Goal: Task Accomplishment & Management: Manage account settings

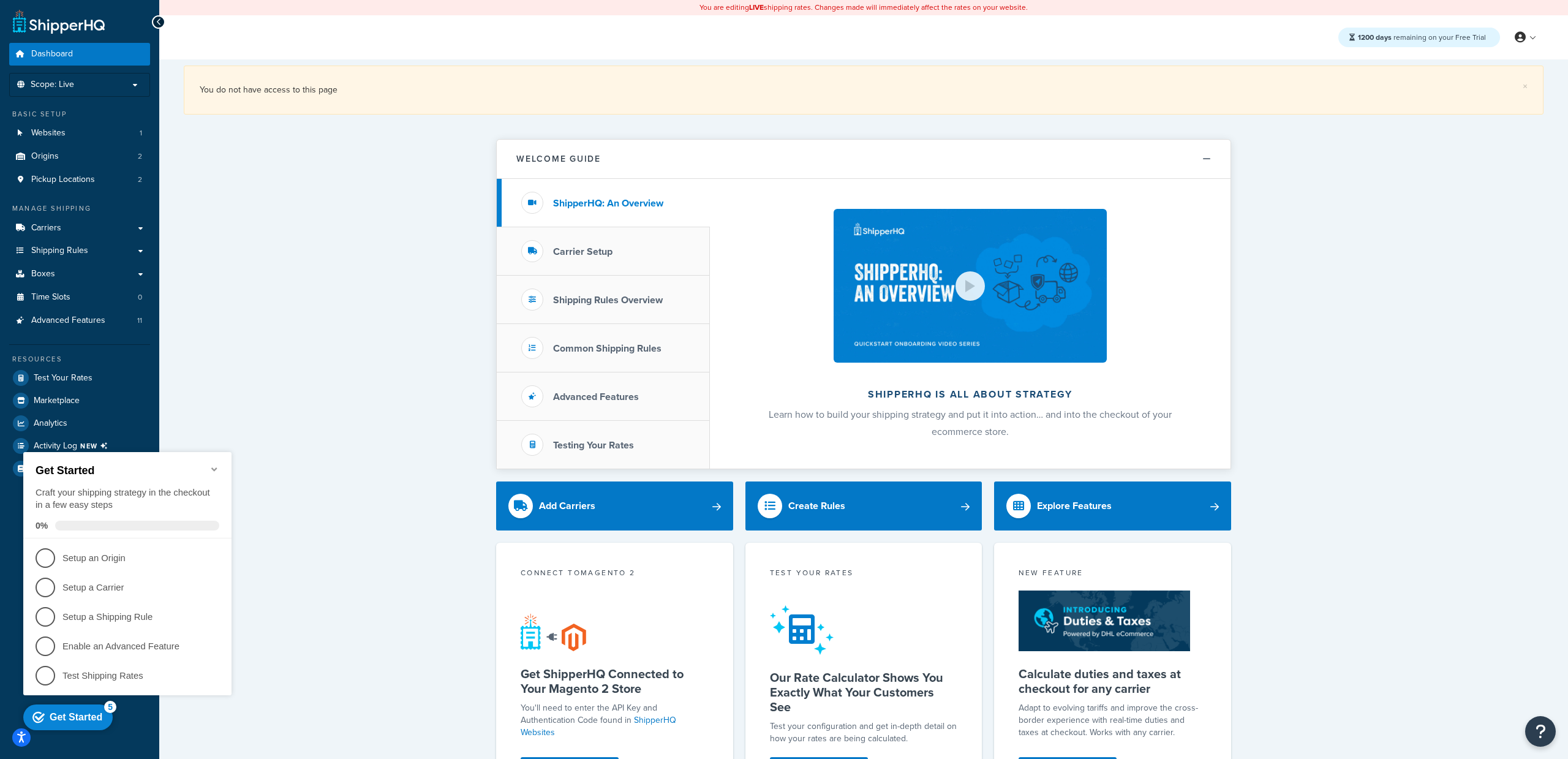
click at [469, 288] on div "× You do not have access to this page Welcome Guide ShipperHQ: An Overview Carr…" at bounding box center [863, 595] width 1409 height 1072
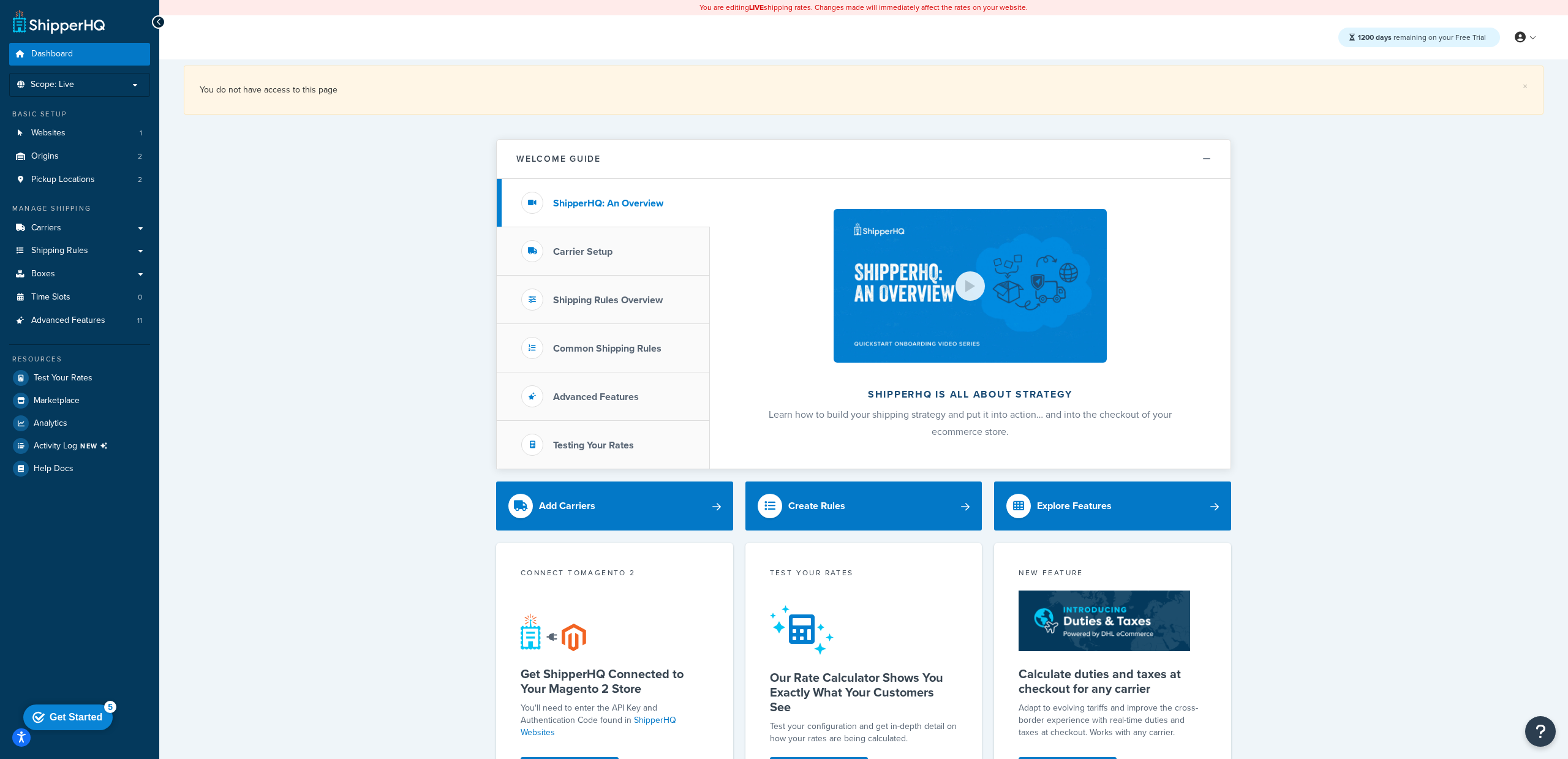
click at [1528, 81] on div "× You do not have access to this page" at bounding box center [863, 90] width 1360 height 49
click at [1523, 85] on link "×" at bounding box center [1525, 86] width 5 height 10
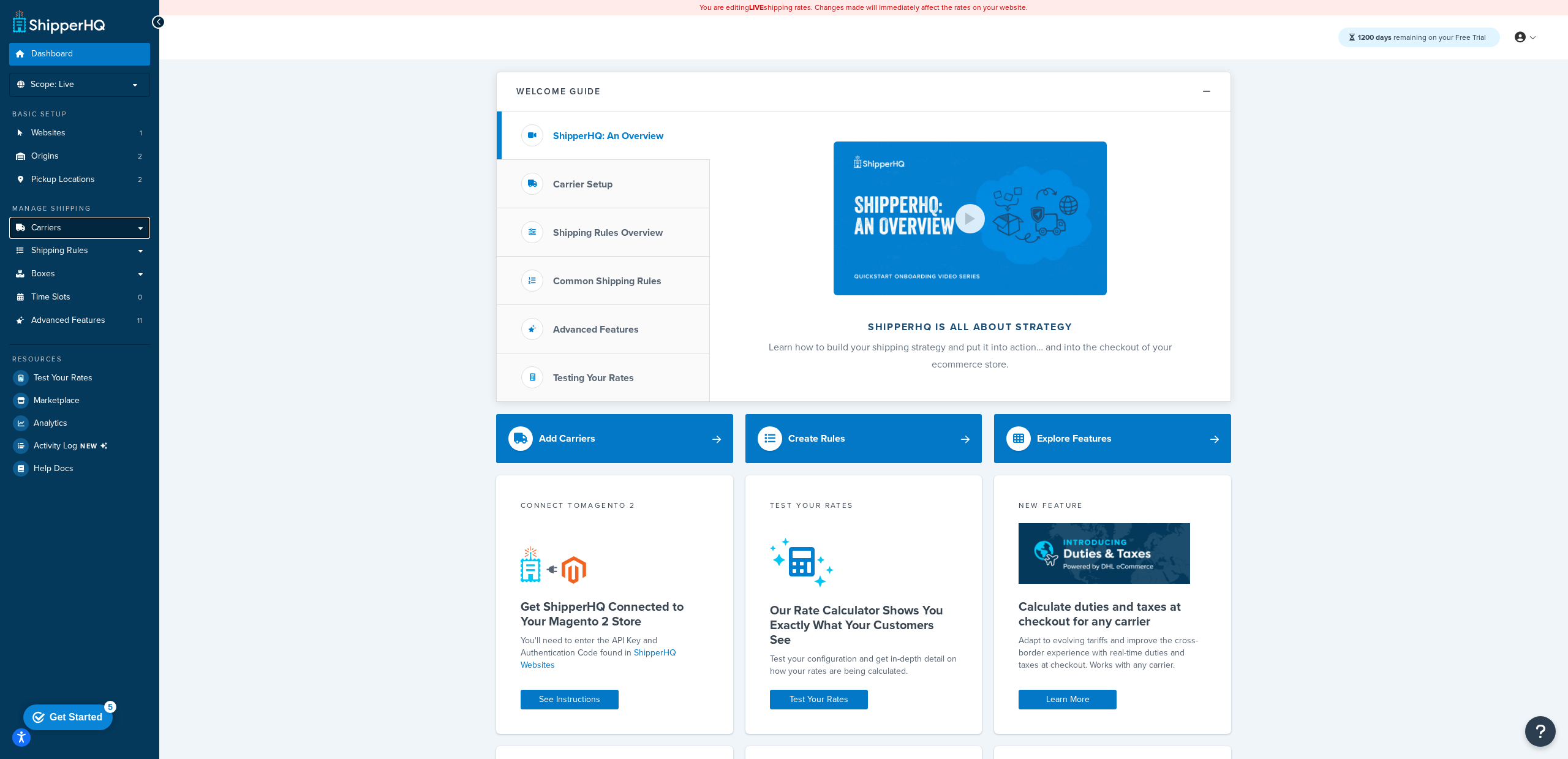
click at [94, 226] on link "Carriers" at bounding box center [80, 227] width 141 height 23
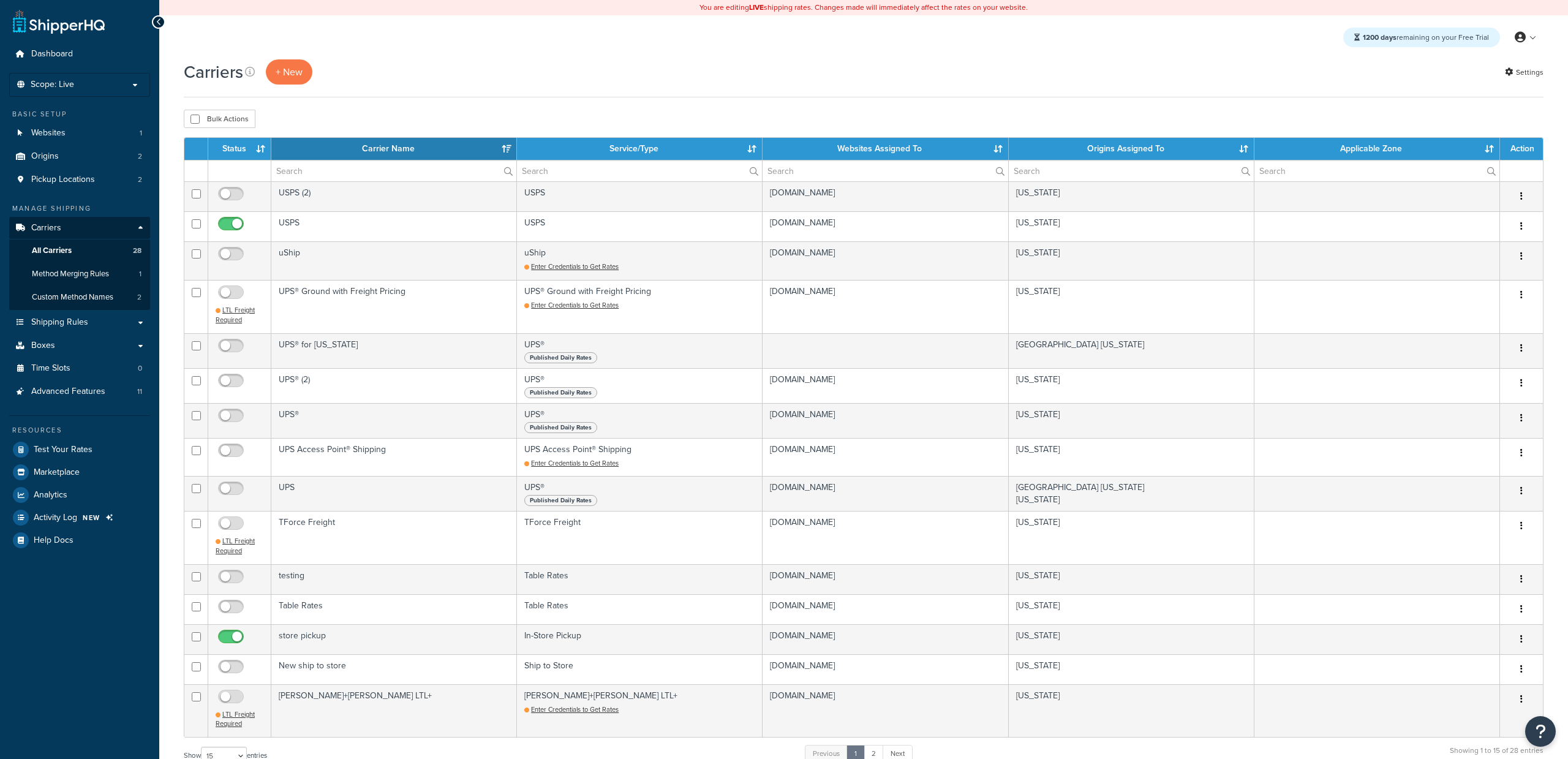
select select "15"
click at [83, 324] on span "Shipping Rules" at bounding box center [60, 322] width 57 height 10
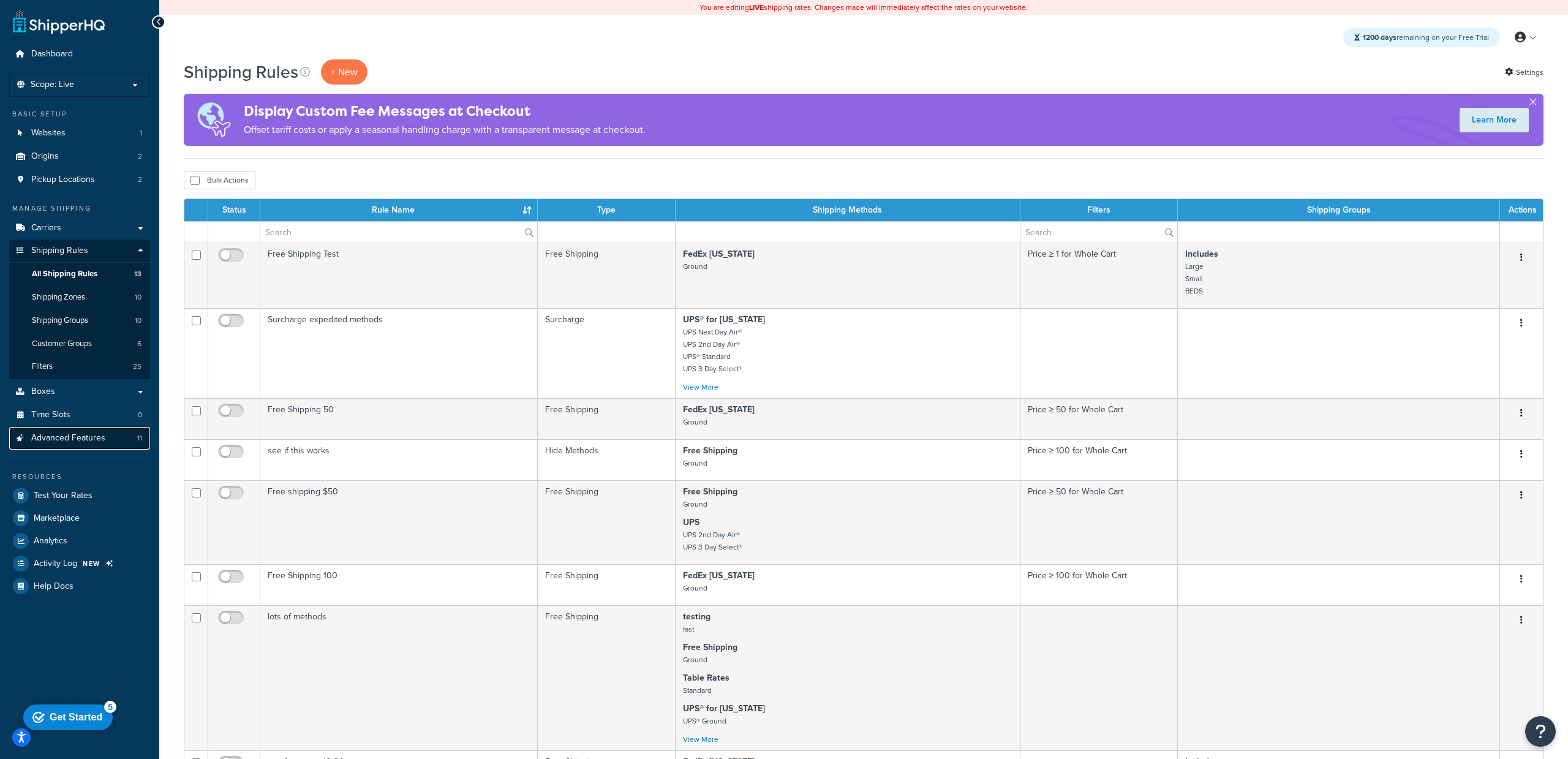
click at [93, 434] on span "Advanced Features" at bounding box center [68, 438] width 74 height 10
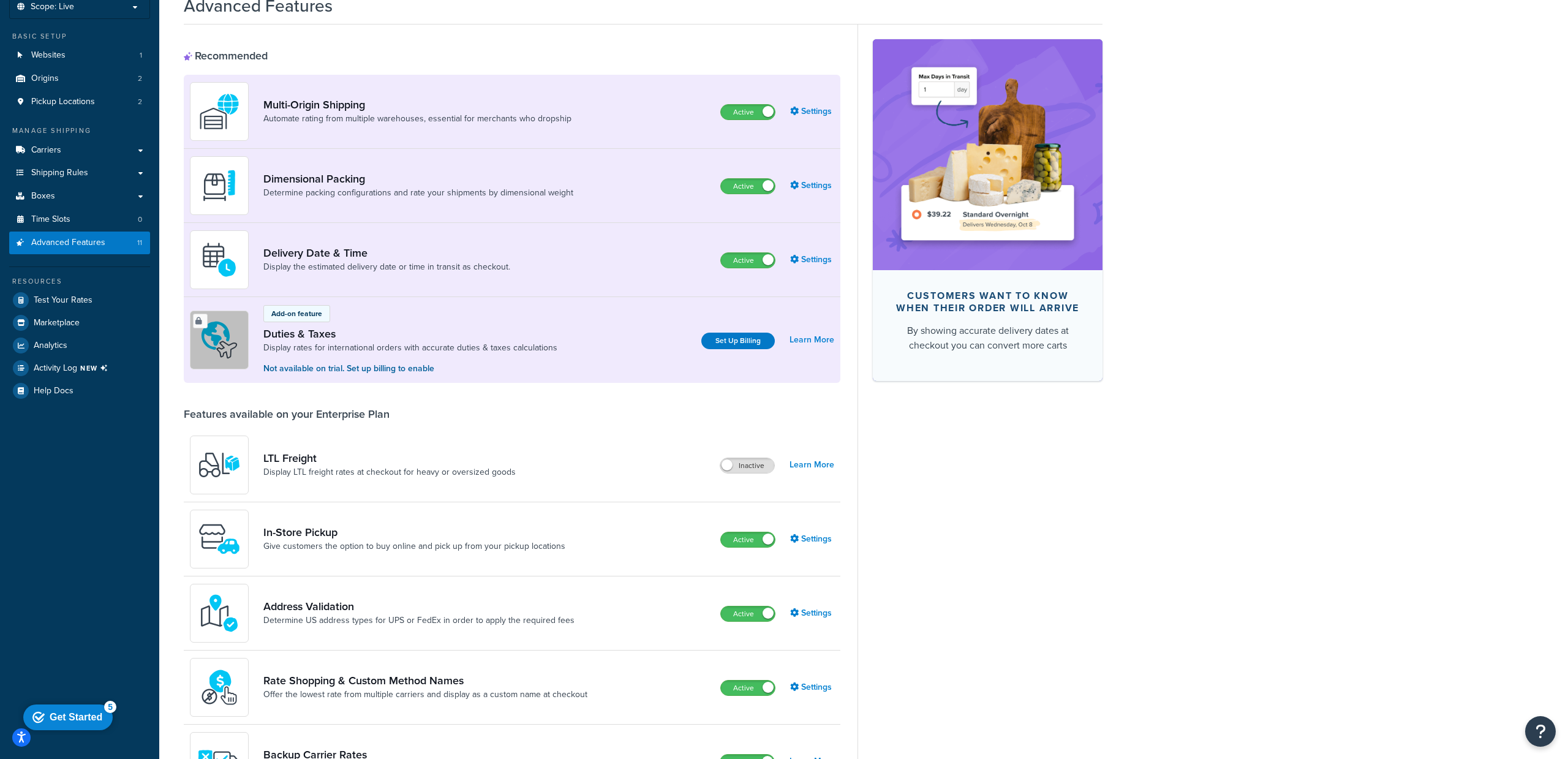
scroll to position [122, 0]
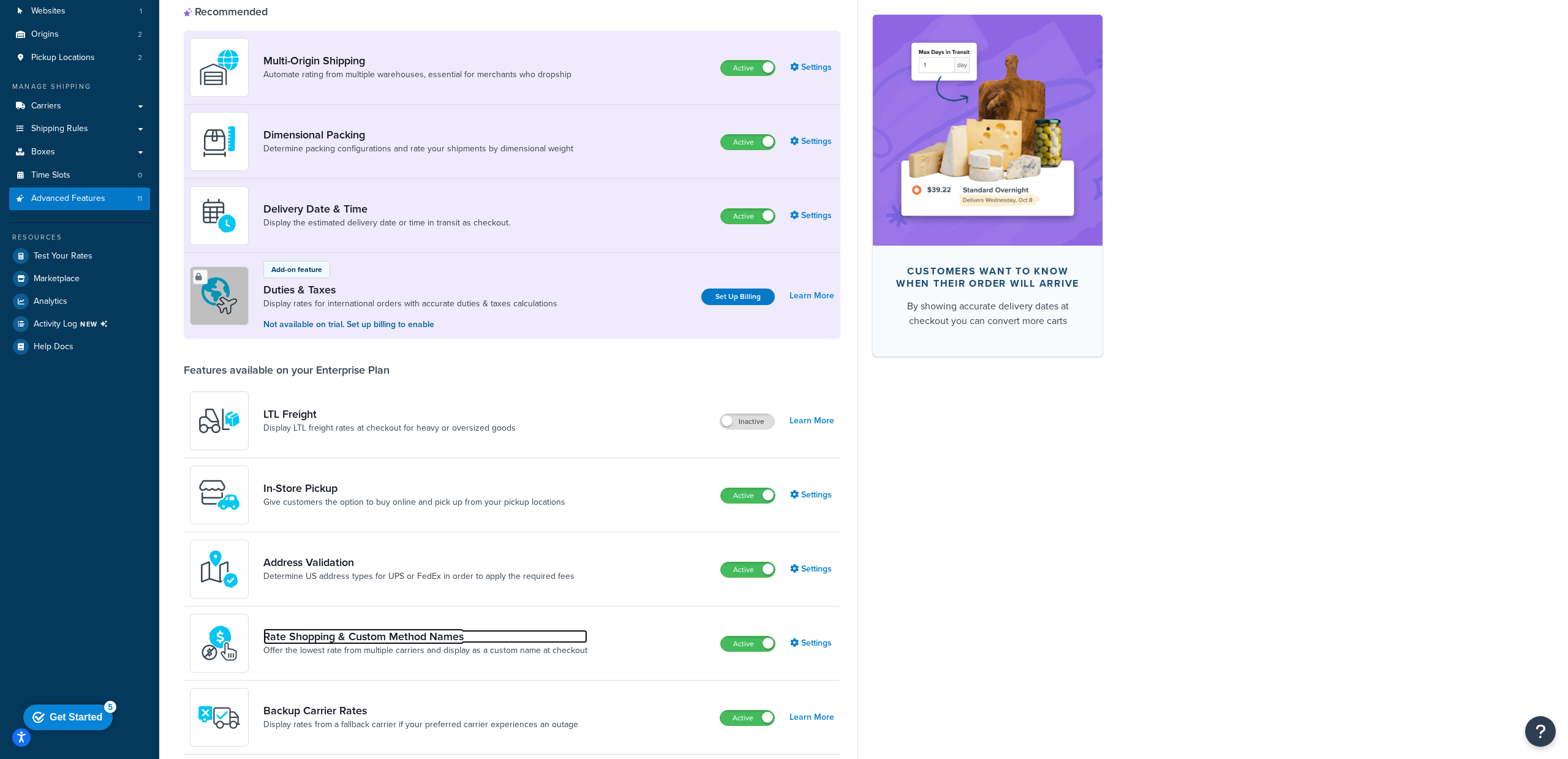
click at [383, 636] on link "Rate Shopping & Custom Method Names" at bounding box center [425, 637] width 324 height 13
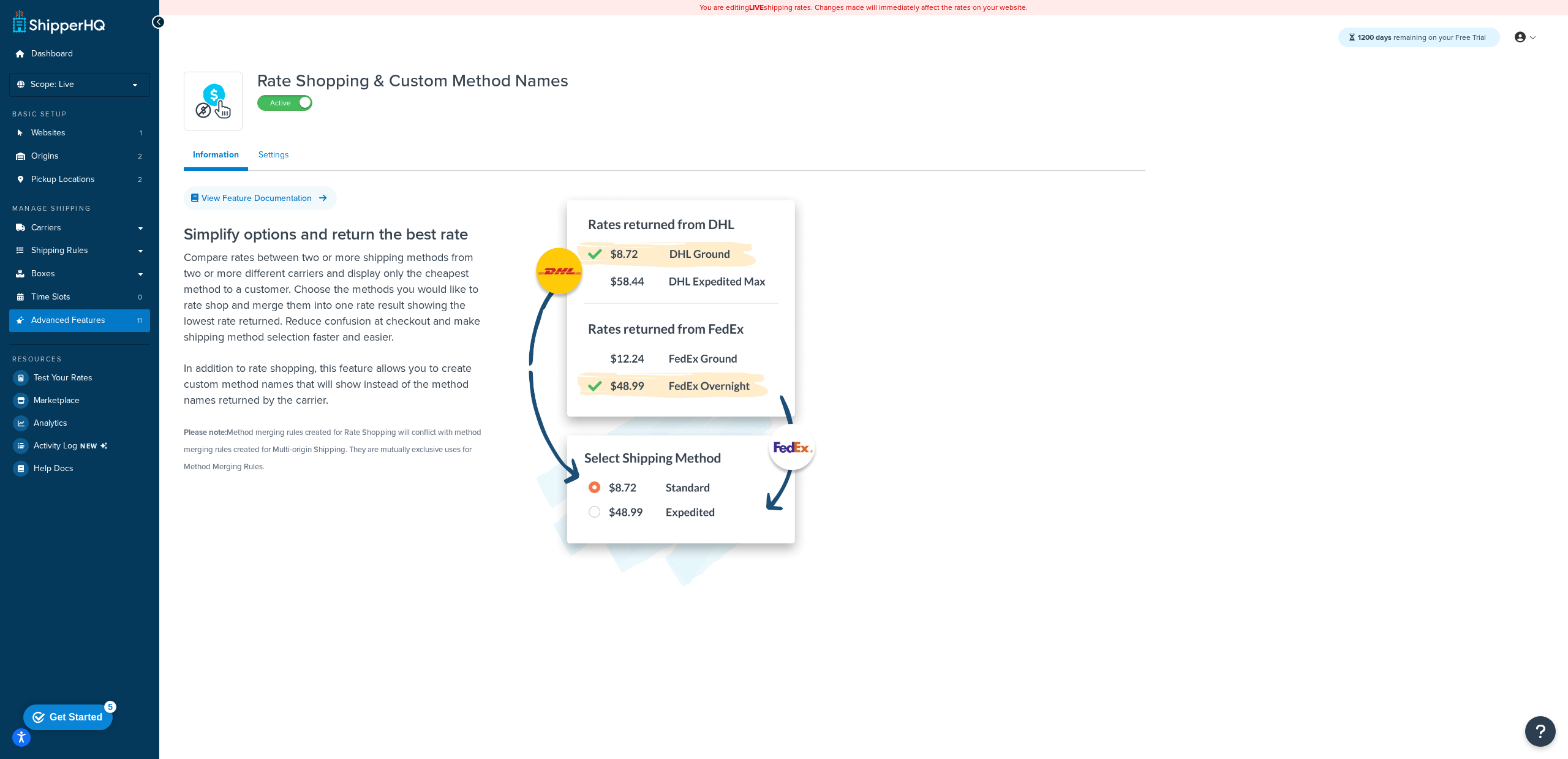
click at [276, 163] on link "Settings" at bounding box center [273, 154] width 49 height 24
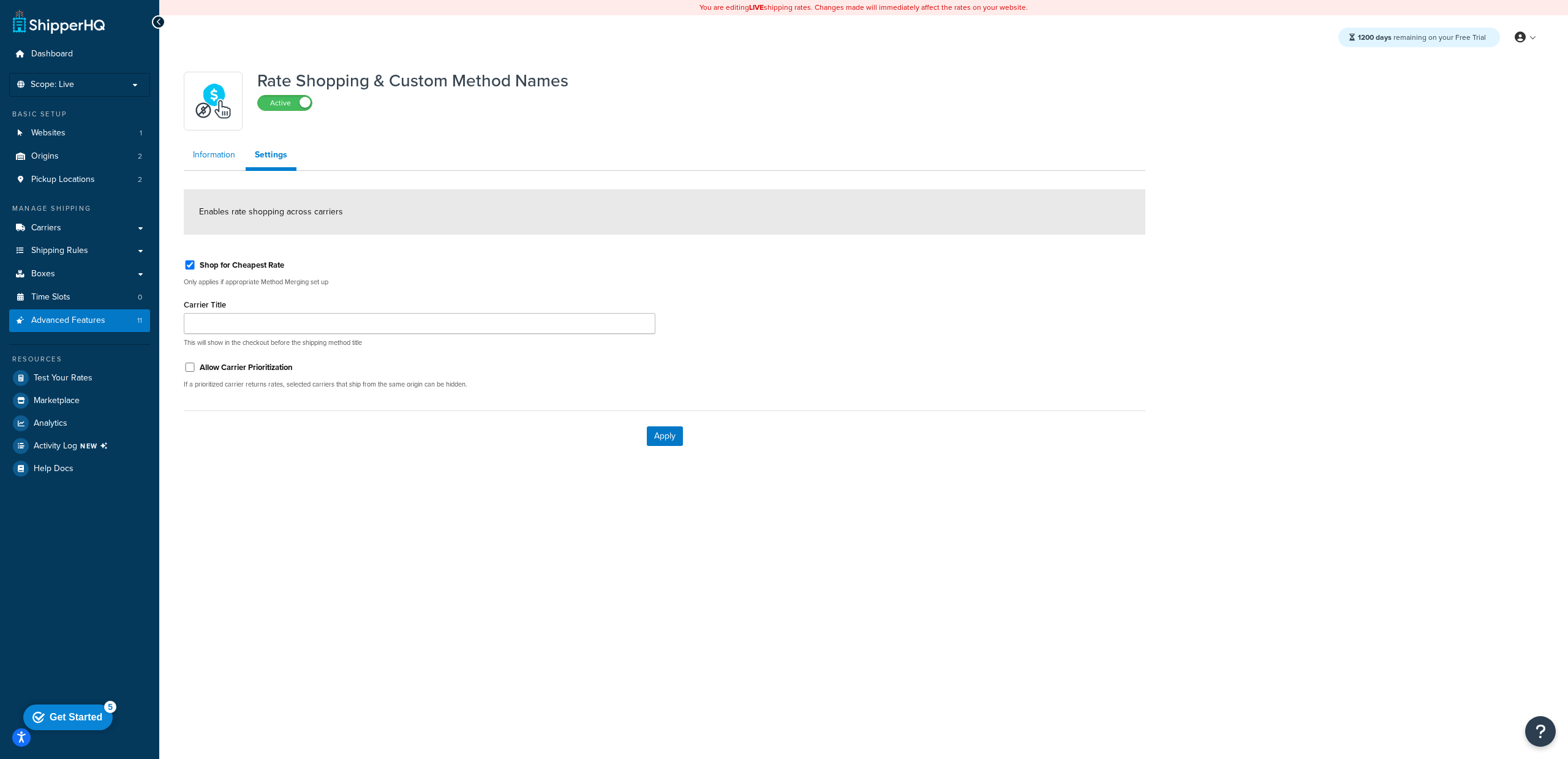
click at [235, 155] on link "Information" at bounding box center [214, 154] width 60 height 24
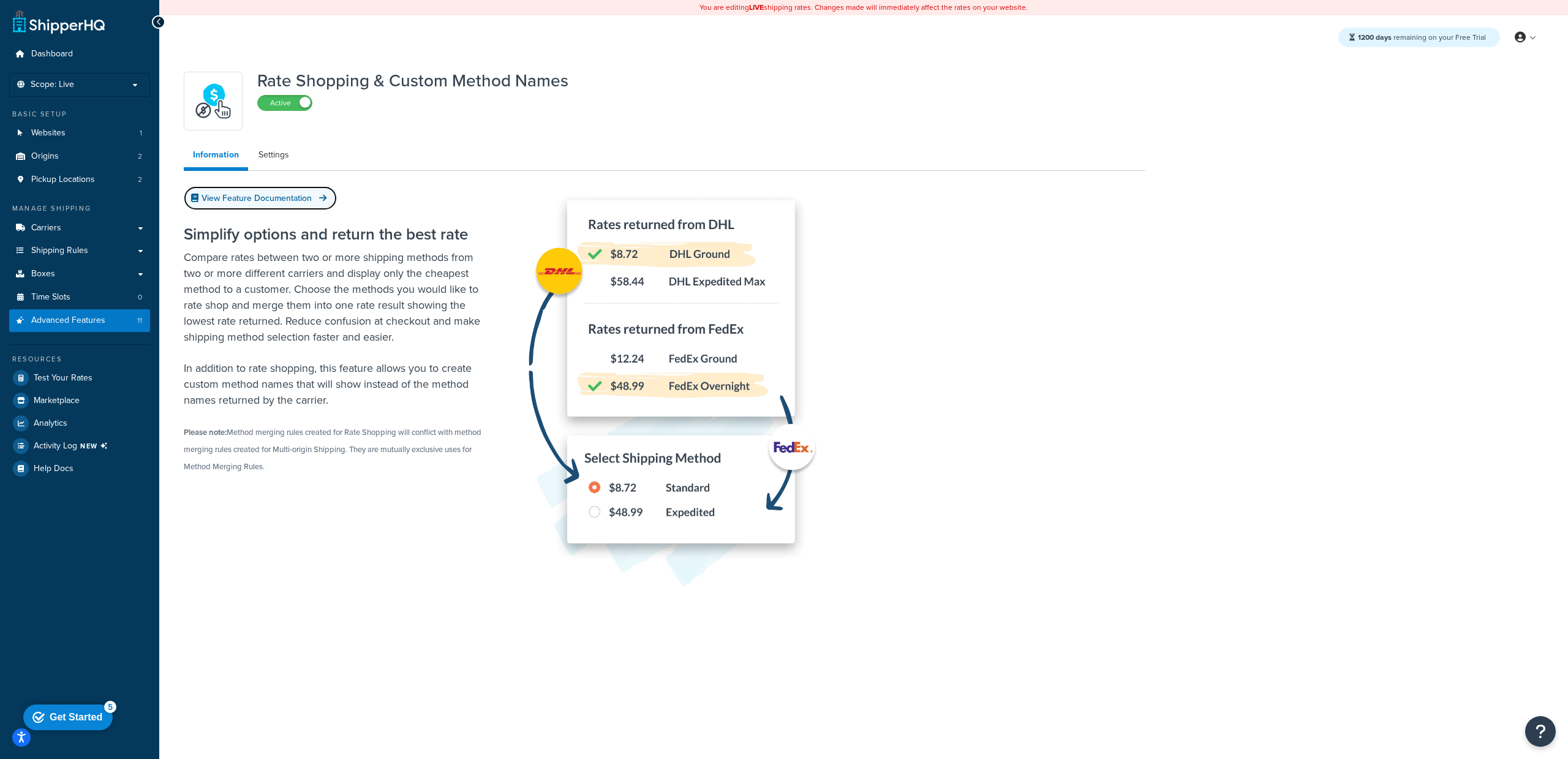
click at [239, 205] on link "View Feature Documentation" at bounding box center [260, 198] width 154 height 23
click at [102, 242] on link "Shipping Rules" at bounding box center [80, 250] width 141 height 23
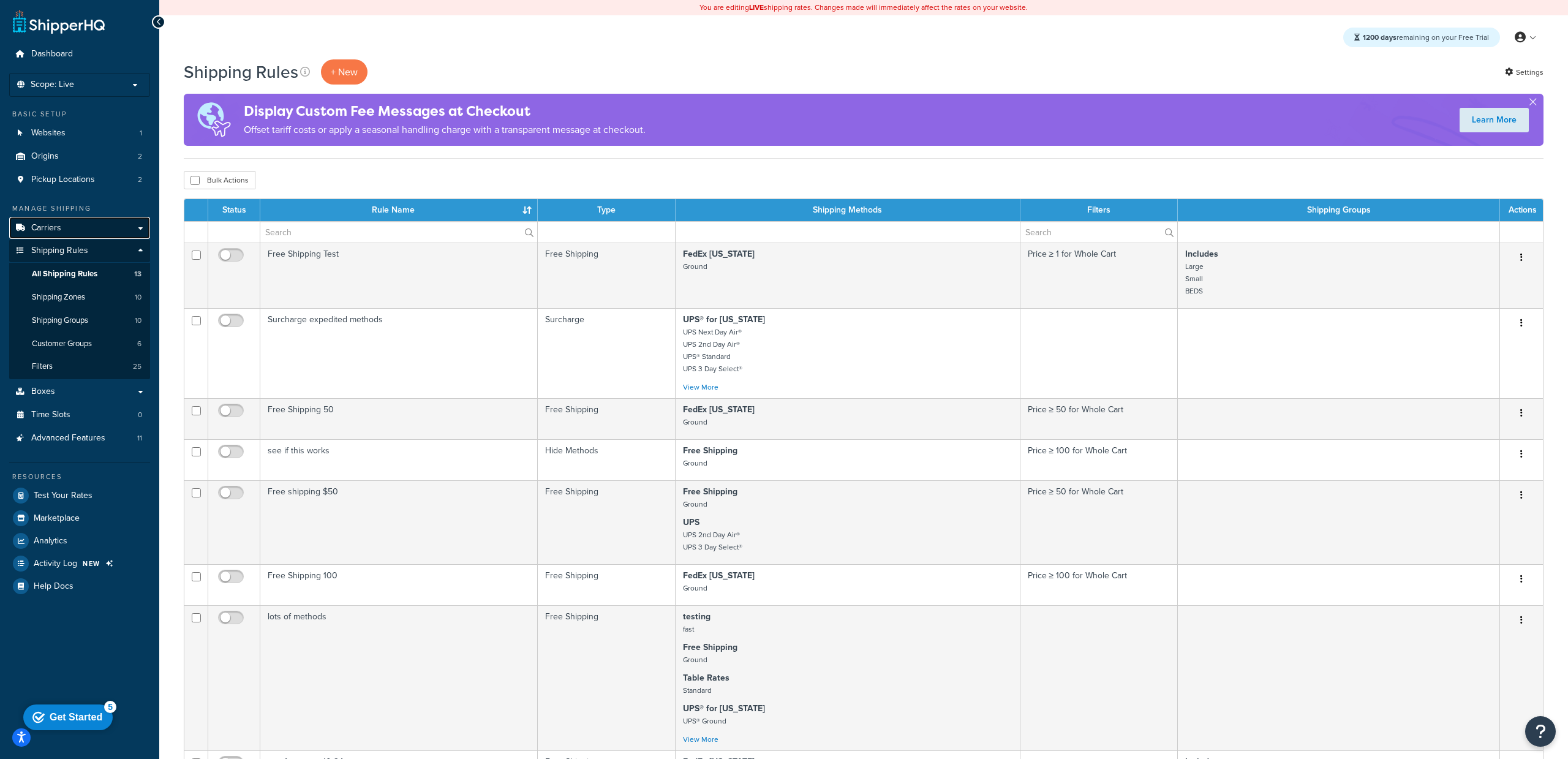
click at [90, 228] on link "Carriers" at bounding box center [80, 227] width 141 height 23
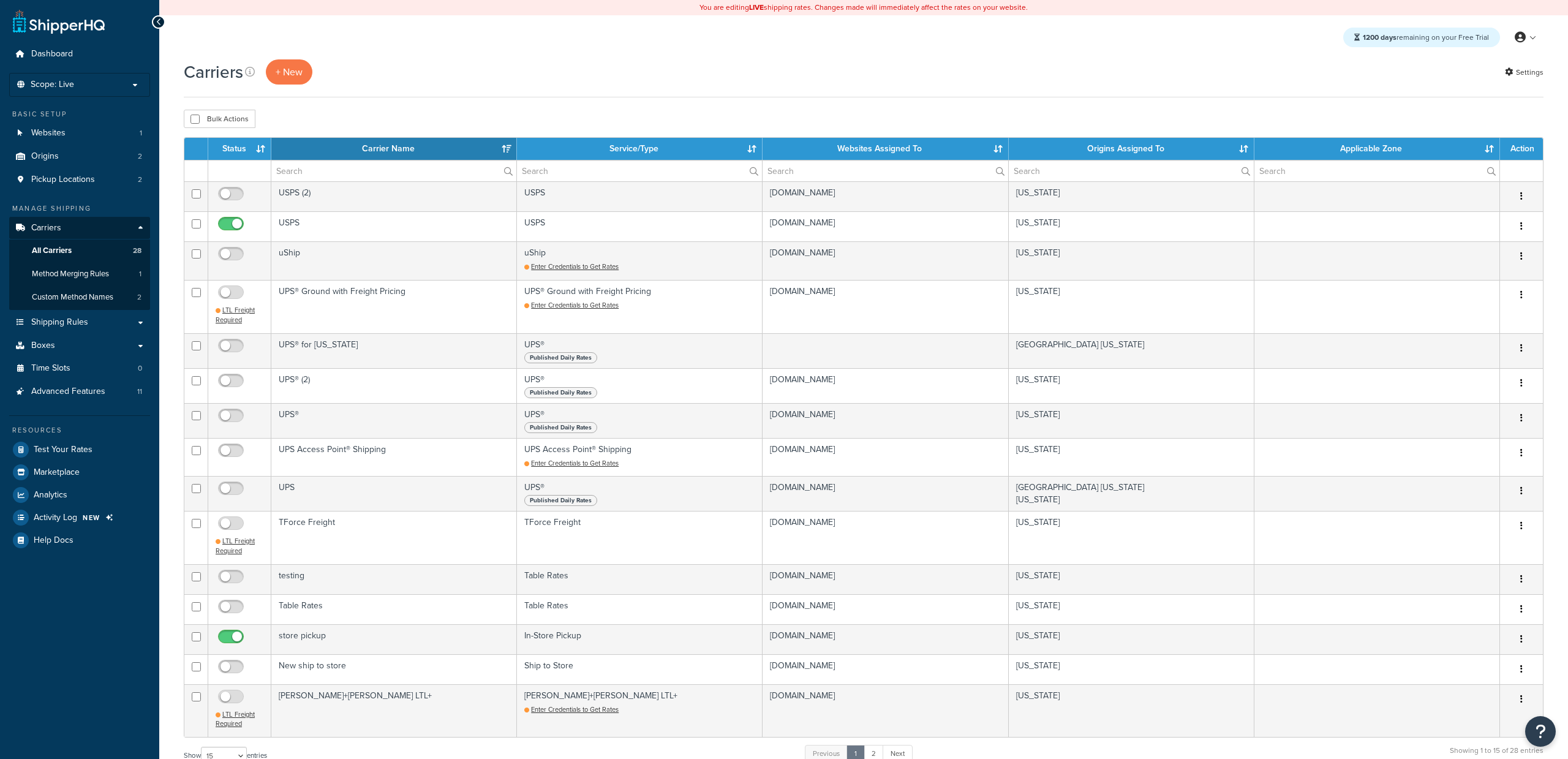
select select "15"
click at [86, 277] on span "Method Merging Rules" at bounding box center [70, 274] width 77 height 10
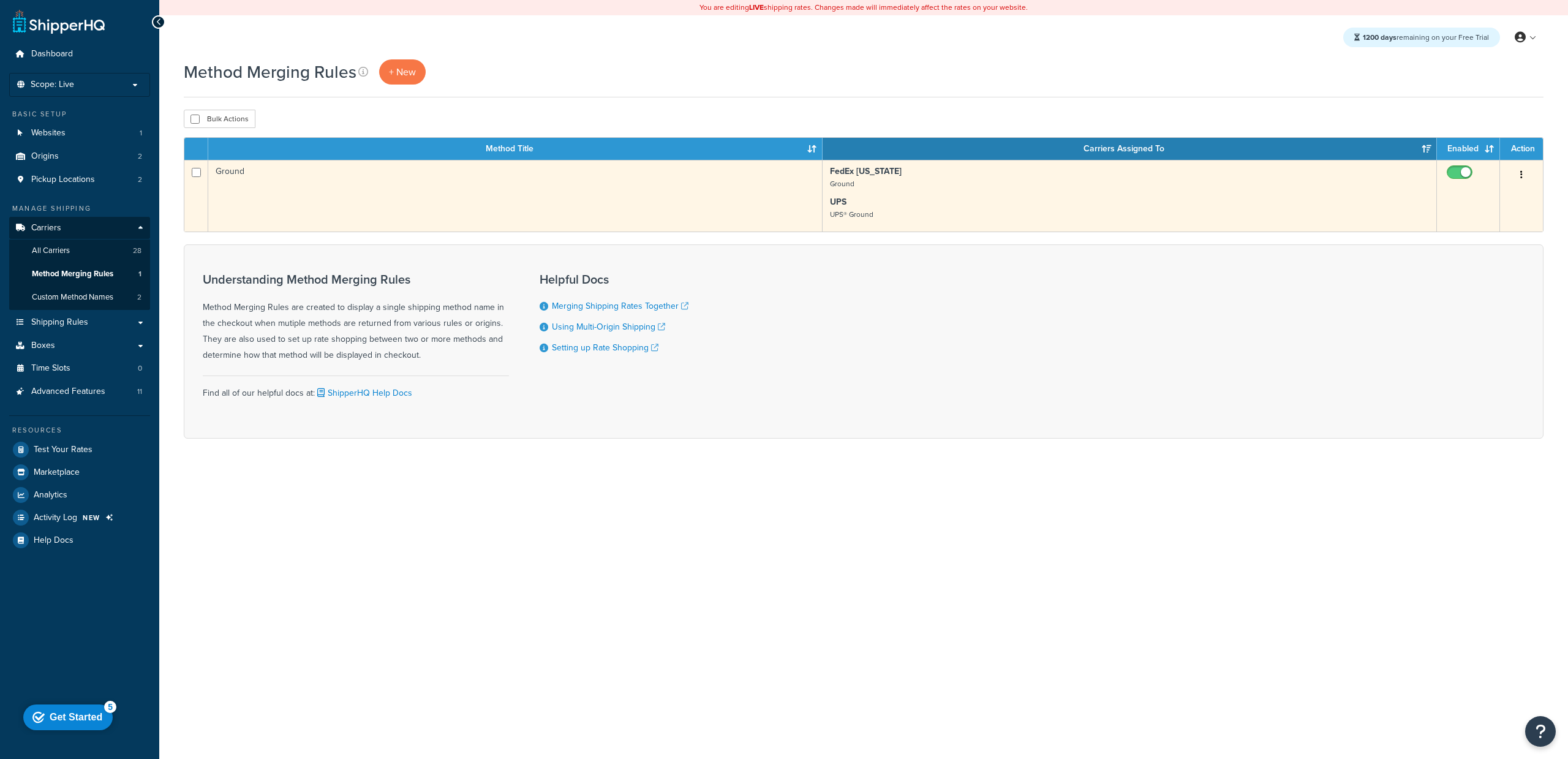
click at [424, 219] on td "Ground" at bounding box center [515, 195] width 614 height 71
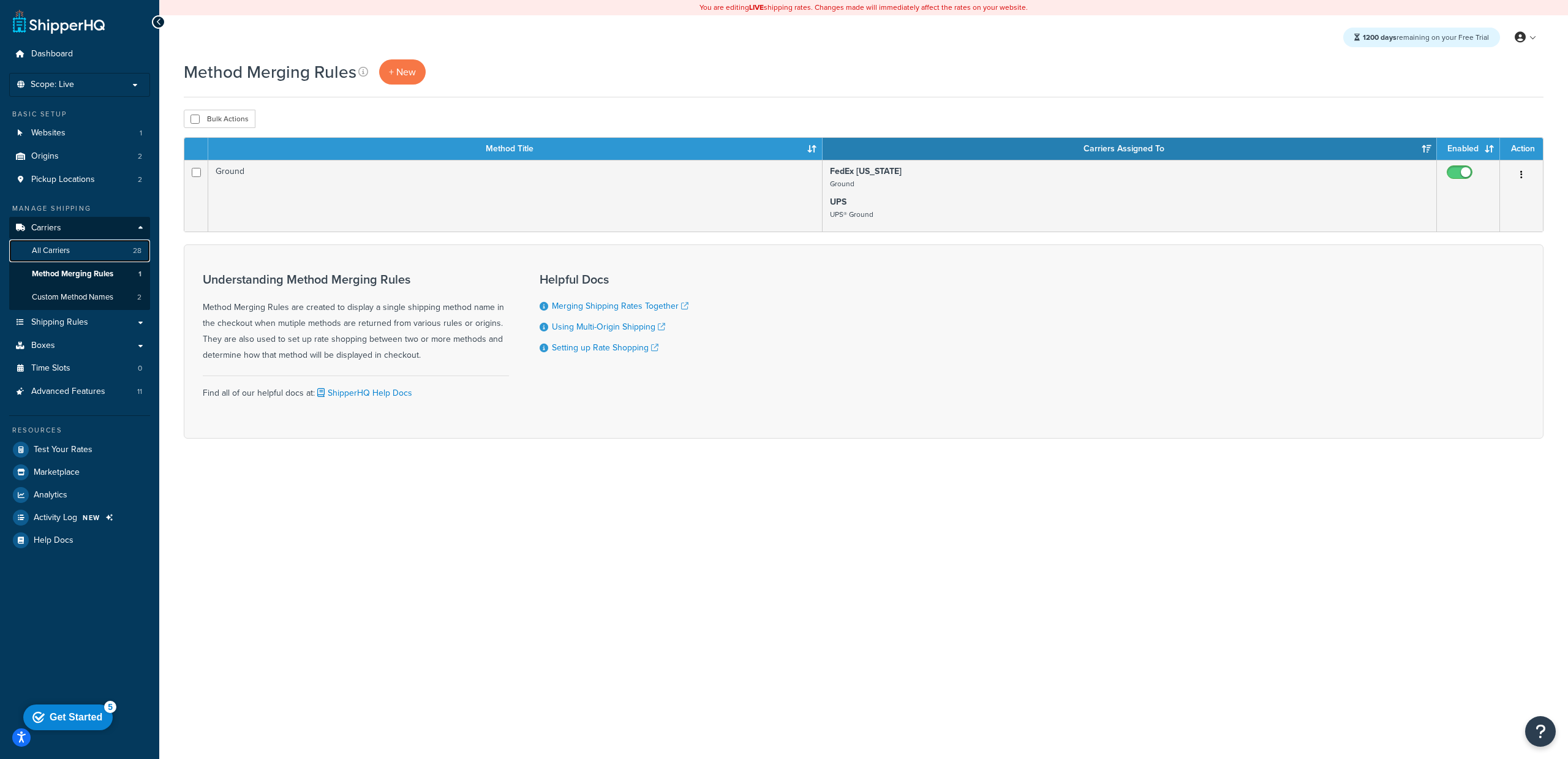
click at [94, 249] on link "All Carriers 28" at bounding box center [80, 250] width 141 height 23
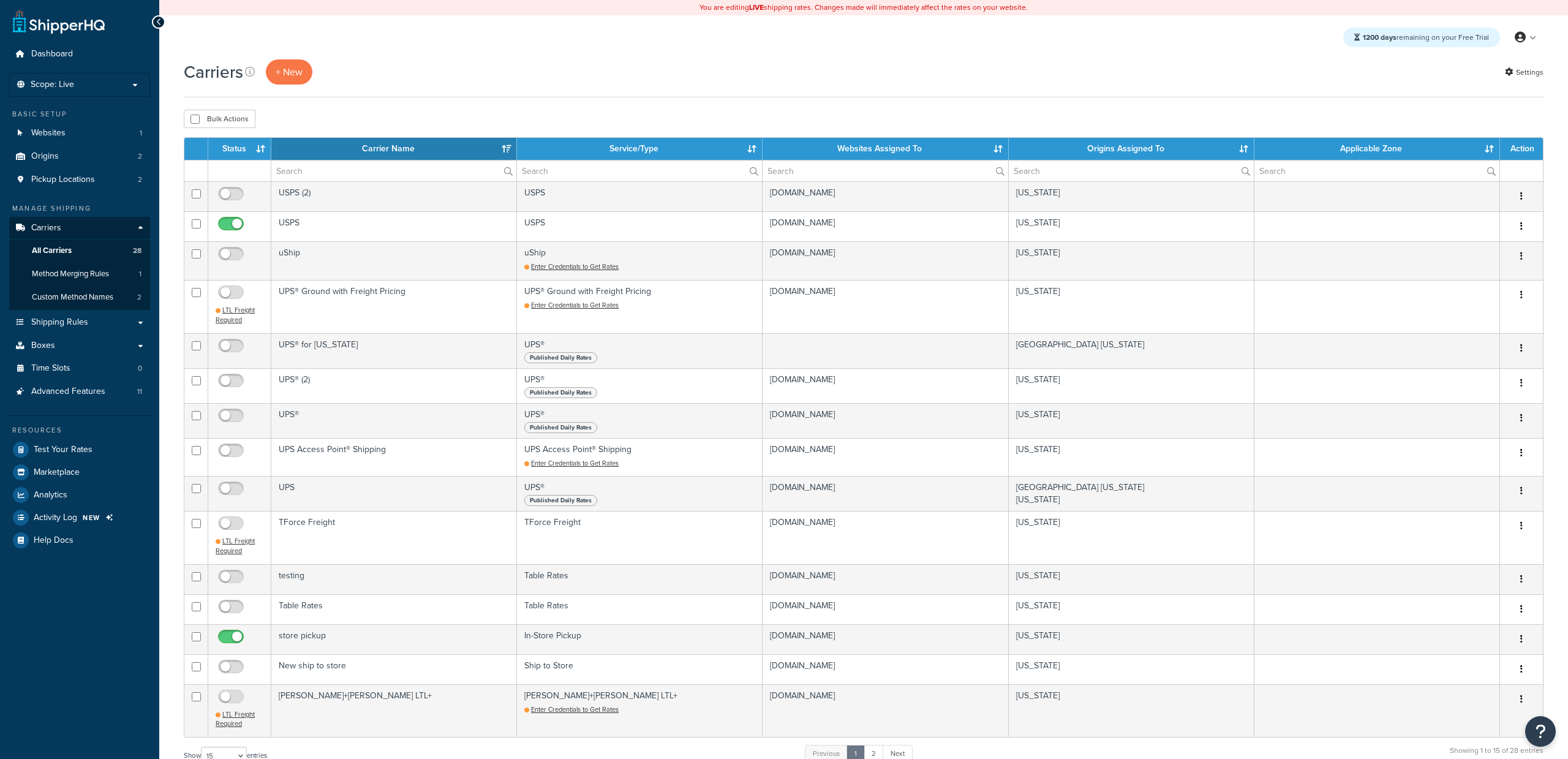
select select "15"
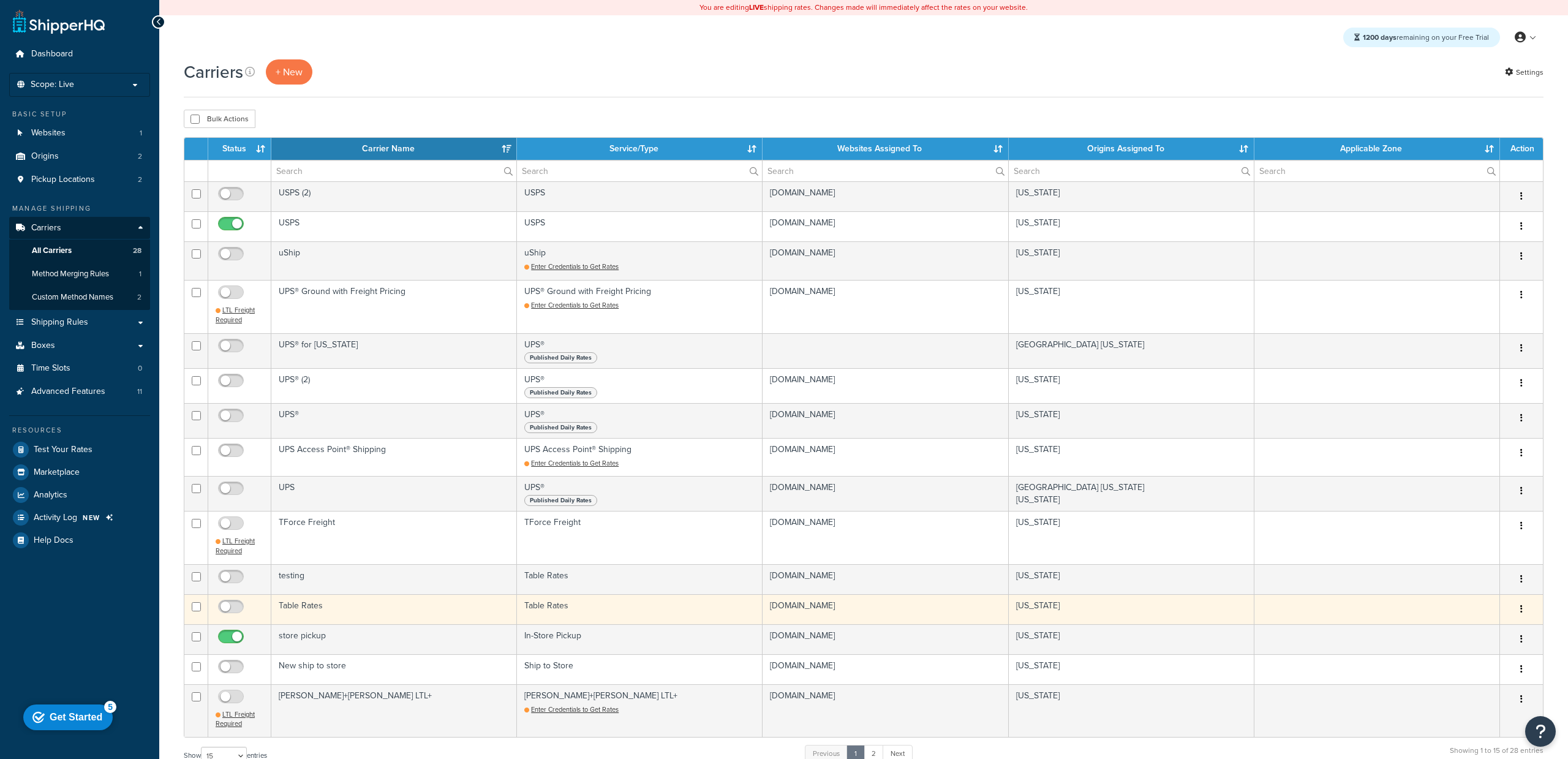
click at [366, 616] on td "Table Rates" at bounding box center [393, 609] width 246 height 30
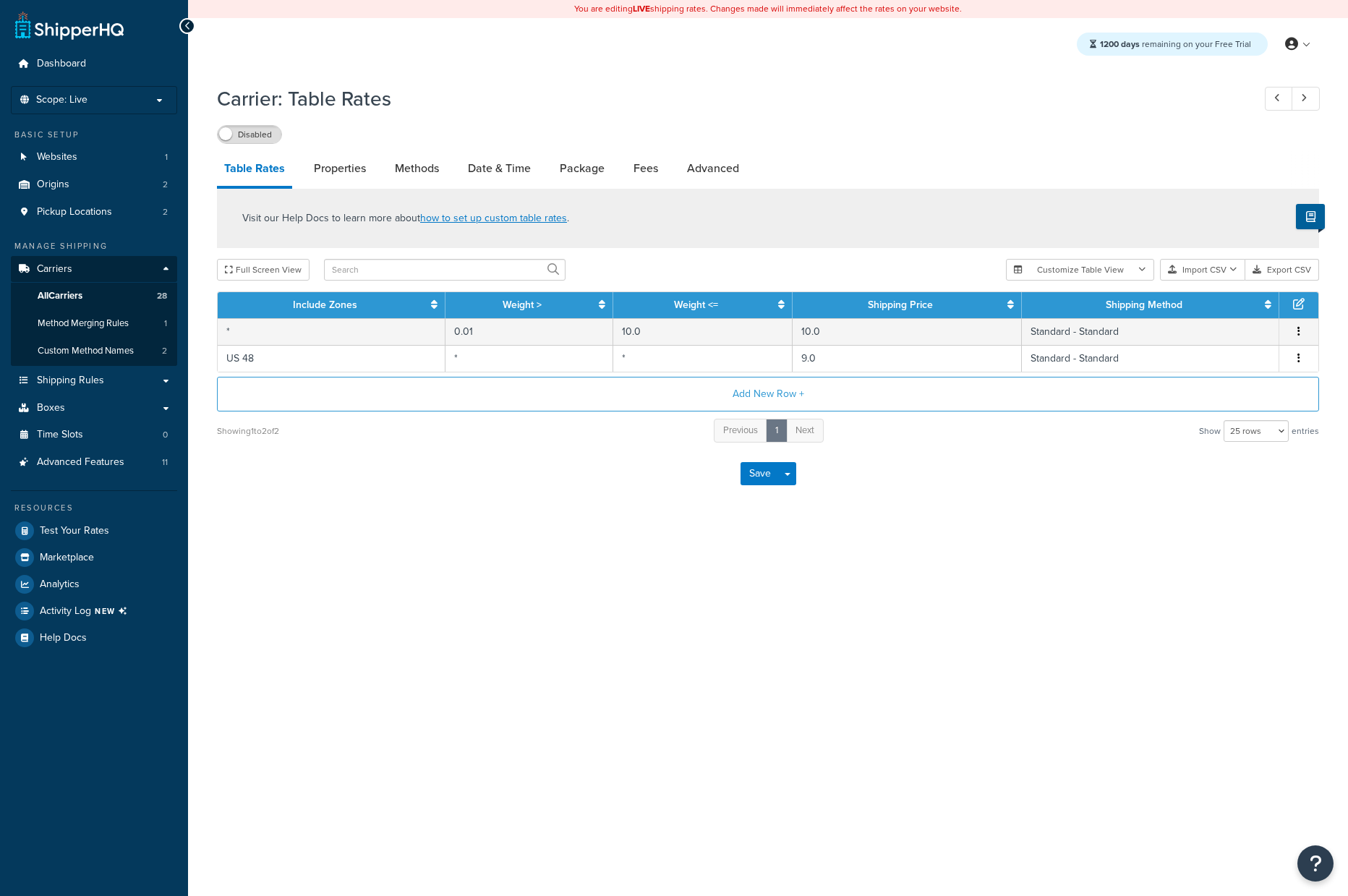
select select "25"
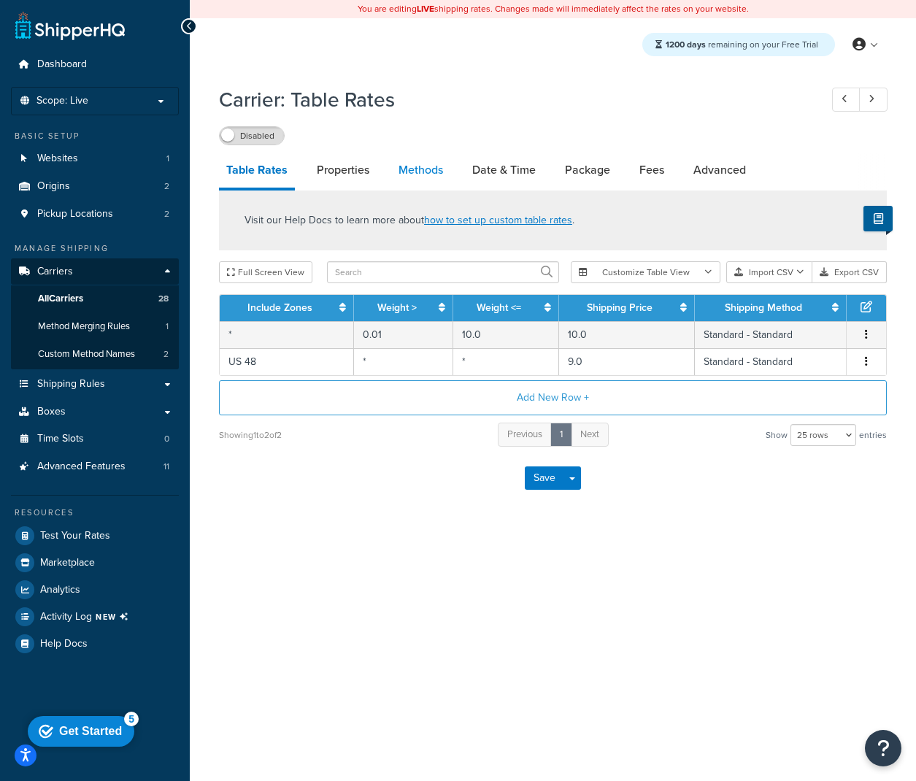
click at [425, 169] on link "Methods" at bounding box center [420, 170] width 59 height 35
select select "25"
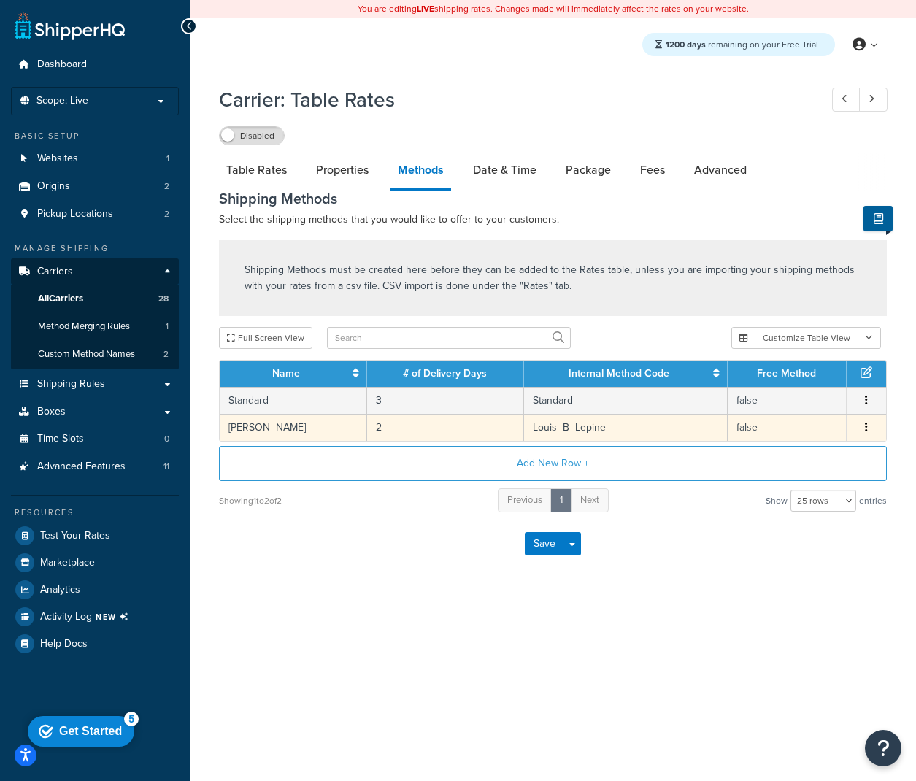
click at [484, 430] on td "2" at bounding box center [446, 427] width 158 height 27
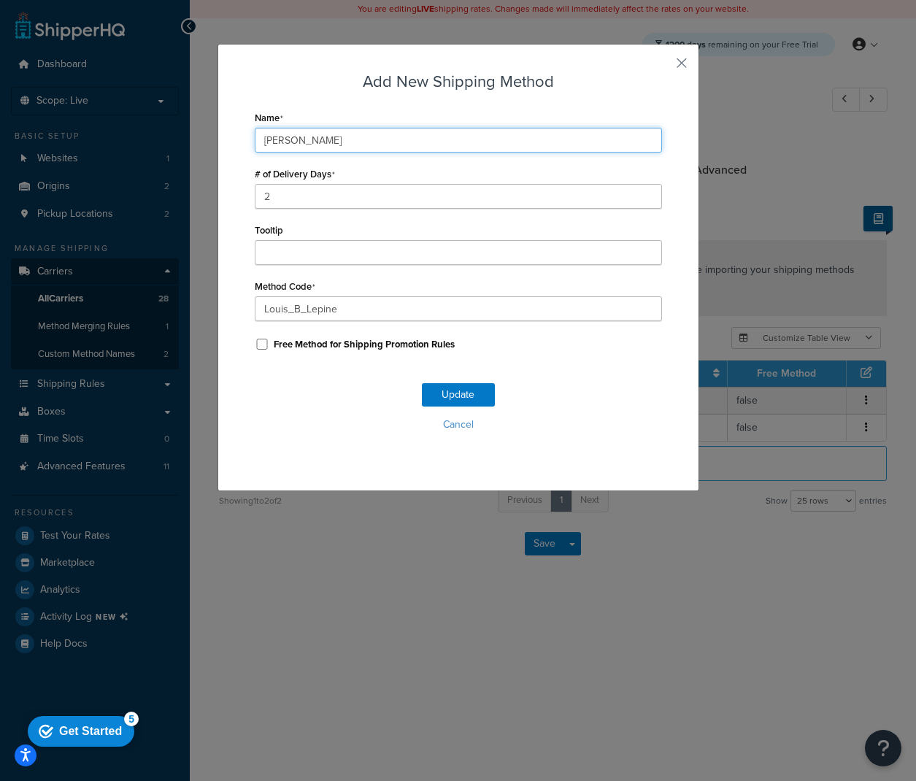
click at [363, 136] on input "Louis B Lepine" at bounding box center [458, 140] width 407 height 25
type input "Standard"
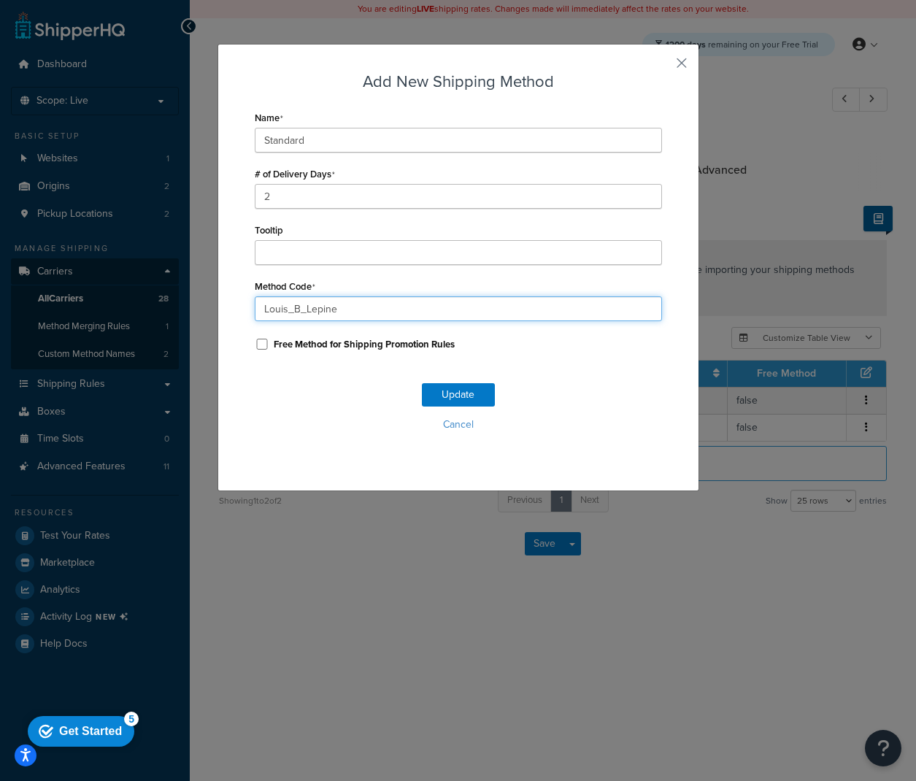
click at [370, 302] on input "Louis_B_Lepine" at bounding box center [458, 308] width 407 height 25
type input "standard"
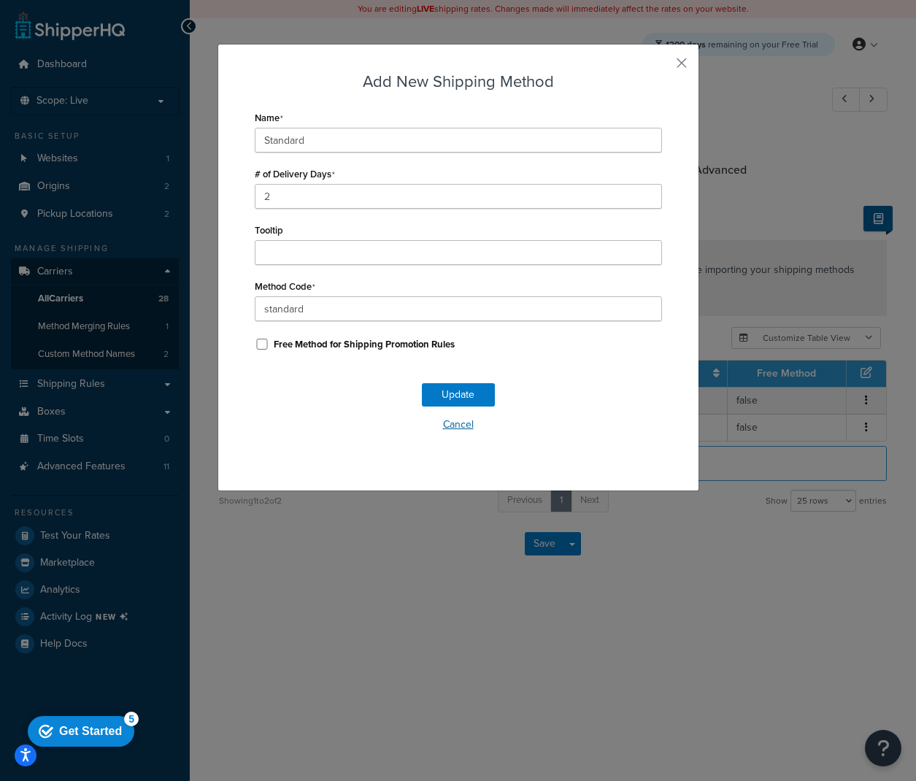
click at [282, 423] on button "Cancel" at bounding box center [458, 425] width 407 height 22
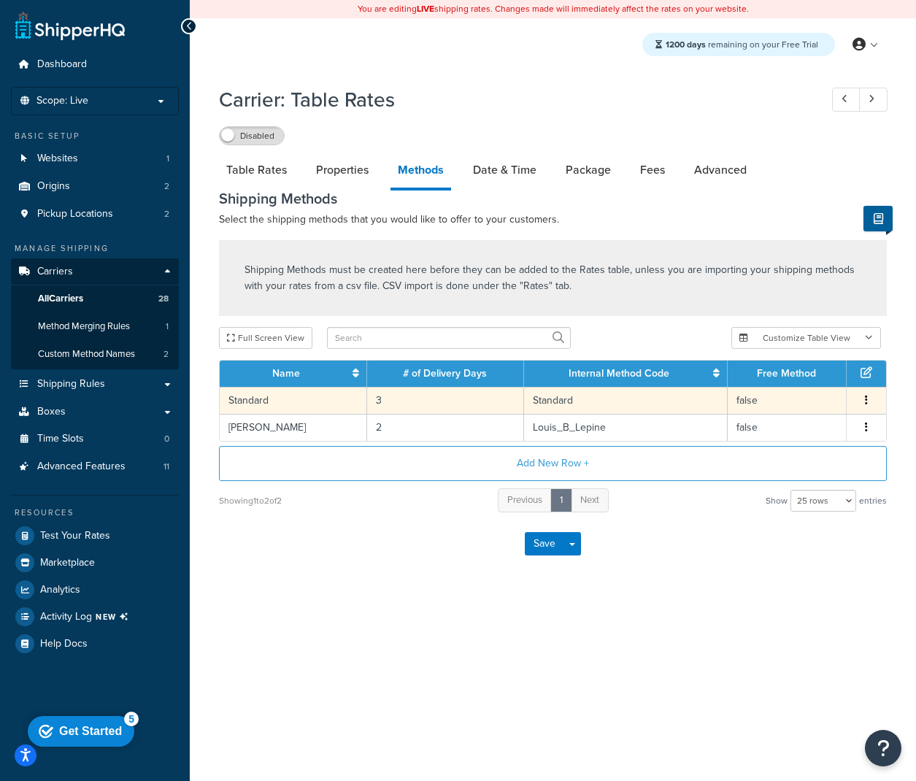
click at [420, 403] on td "3" at bounding box center [446, 400] width 158 height 27
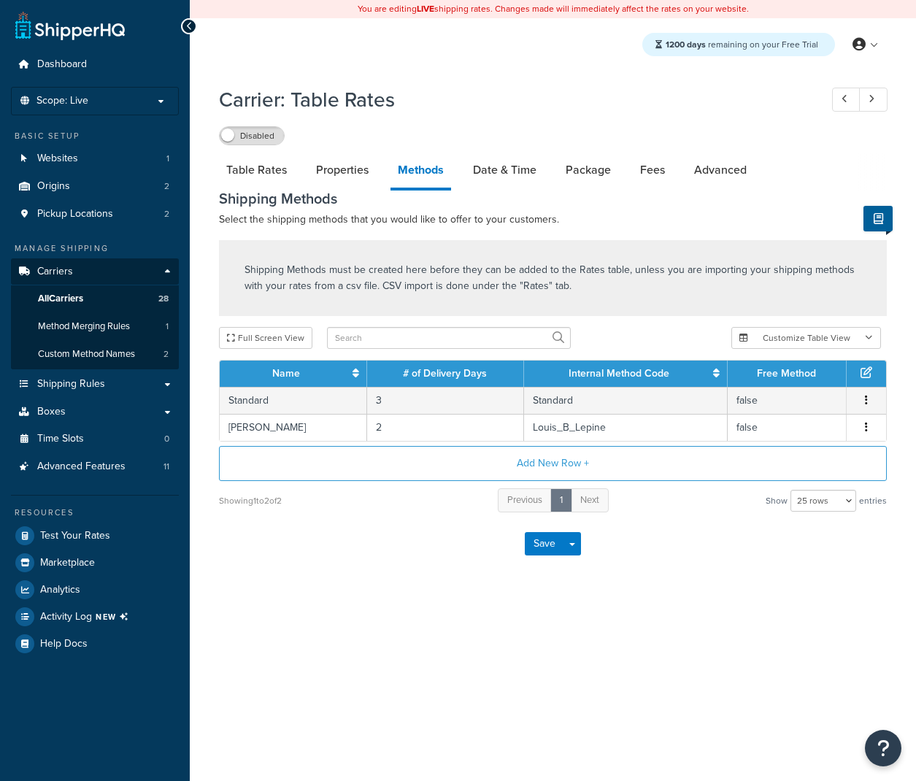
select select "25"
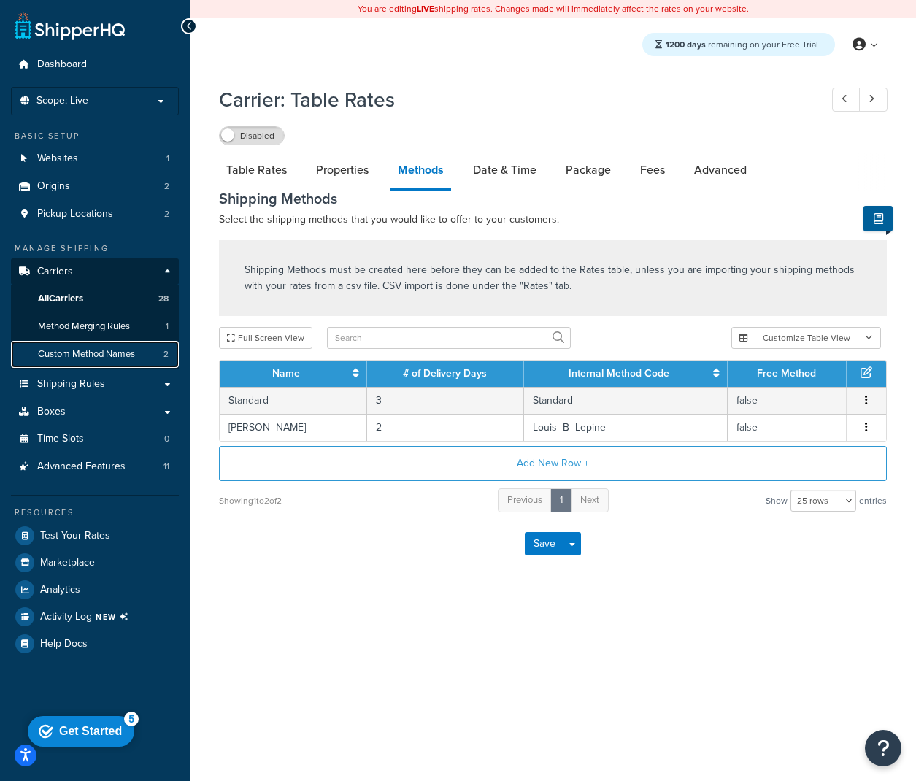
click at [98, 357] on span "Custom Method Names" at bounding box center [86, 354] width 97 height 12
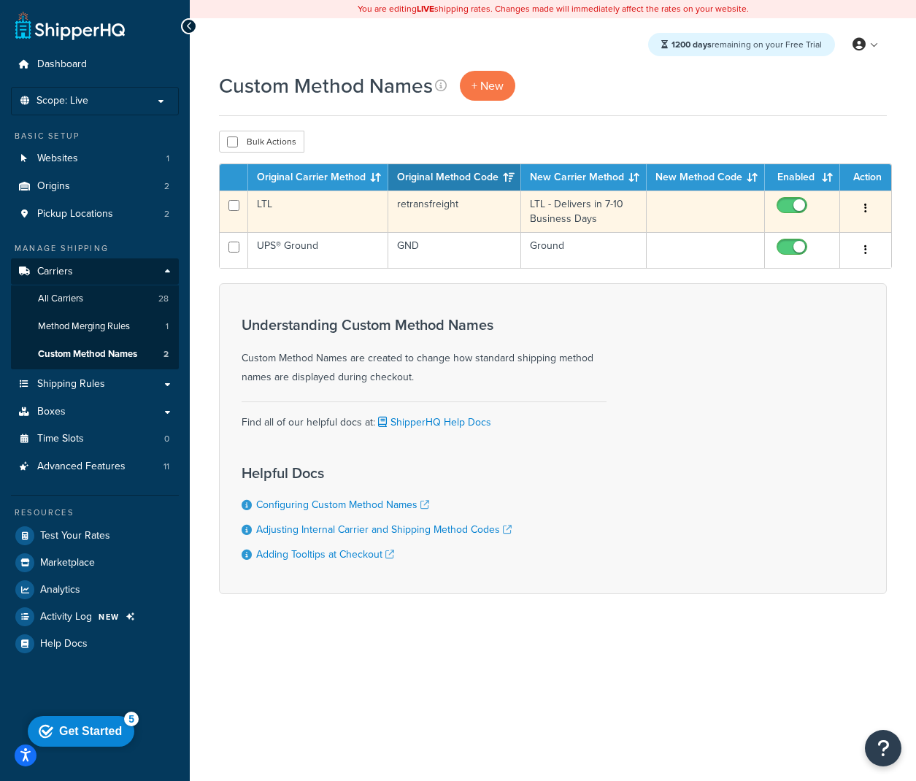
click at [334, 207] on td "LTL" at bounding box center [318, 212] width 140 height 42
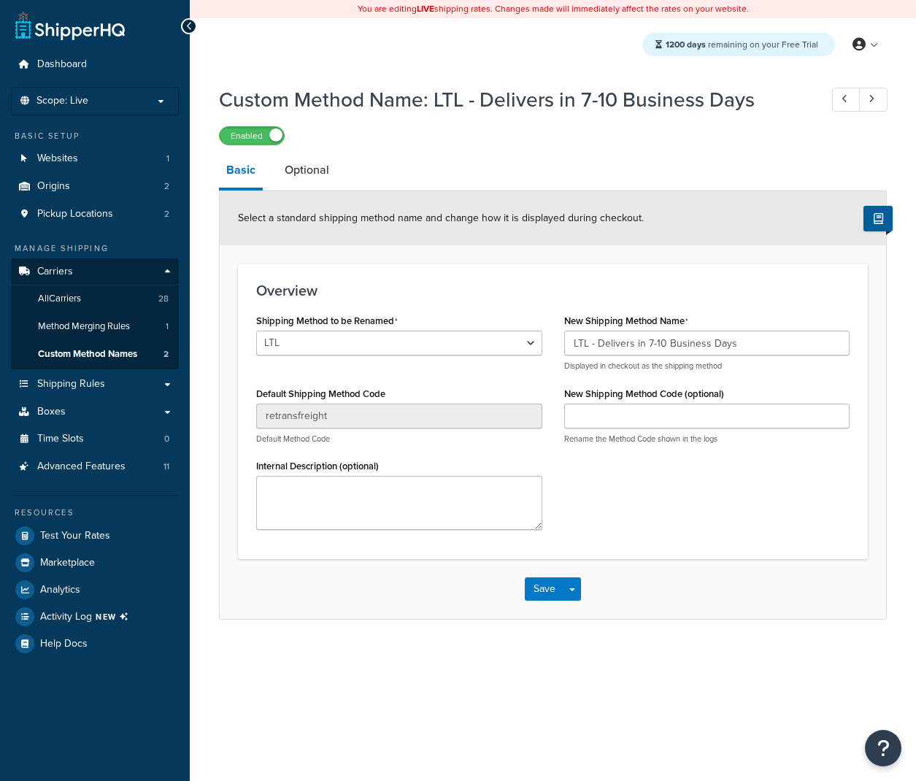
select select "658470"
click at [303, 182] on link "Optional" at bounding box center [306, 170] width 59 height 35
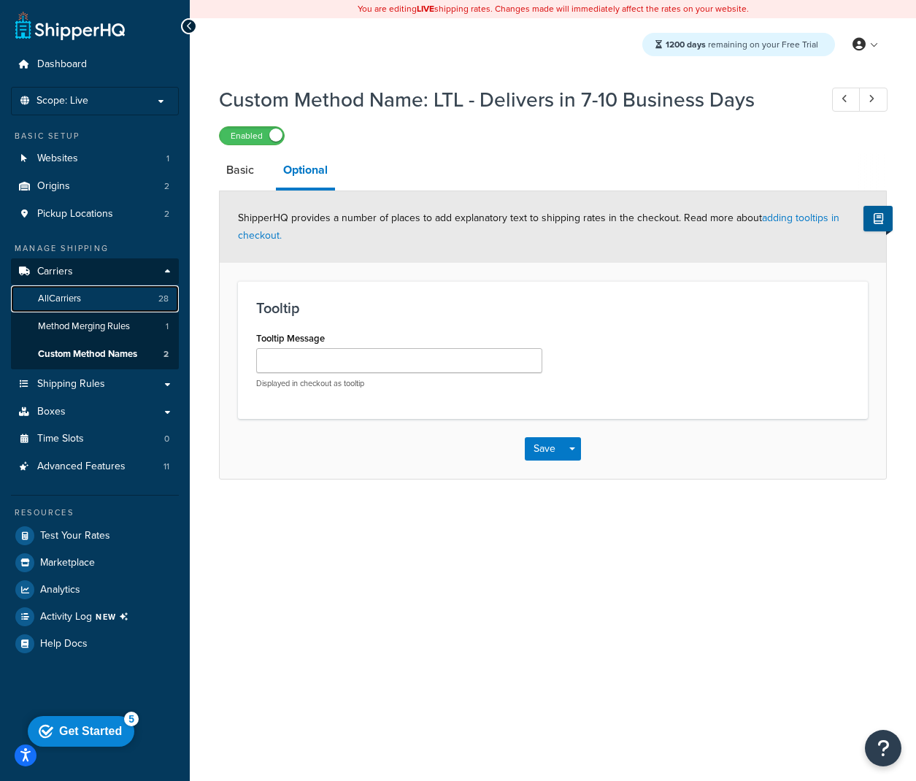
click at [121, 304] on link "All Carriers 28" at bounding box center [95, 298] width 168 height 27
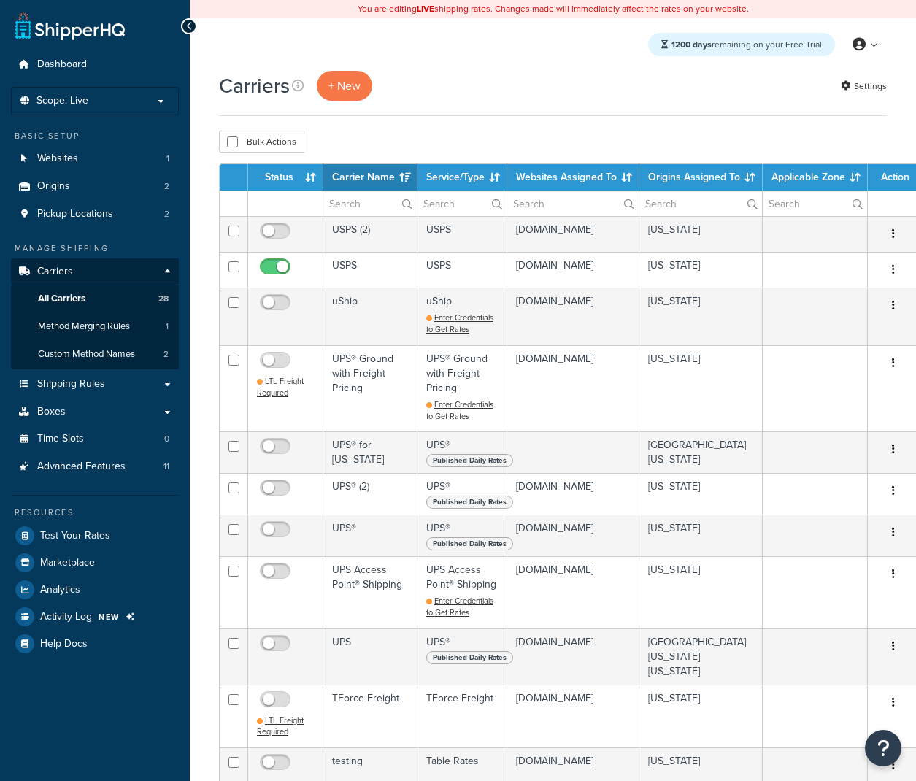
select select "15"
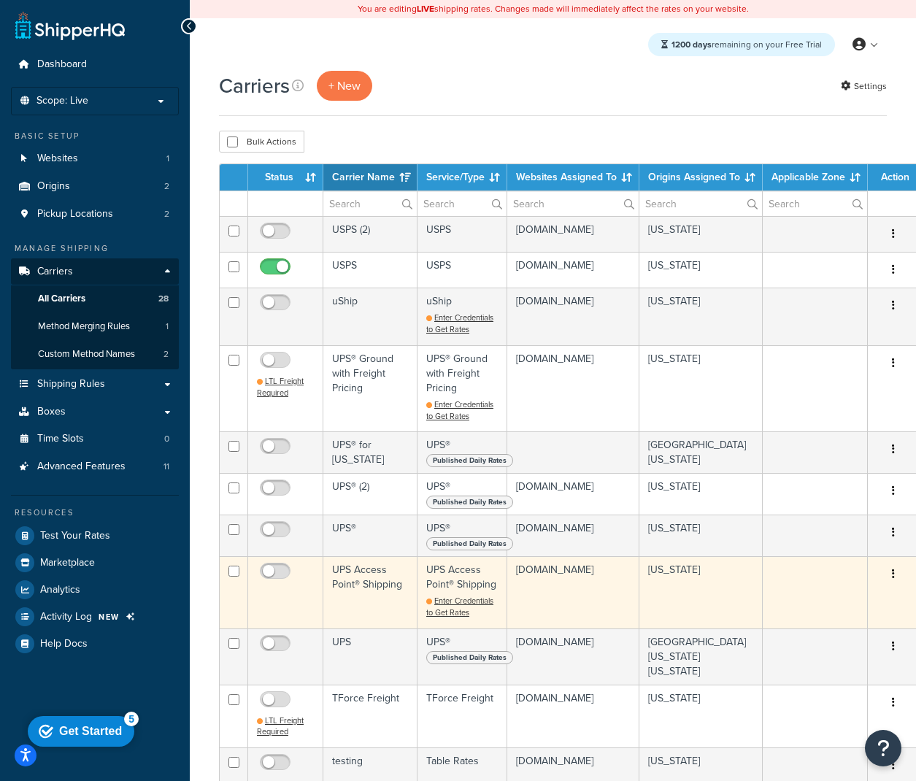
scroll to position [239, 0]
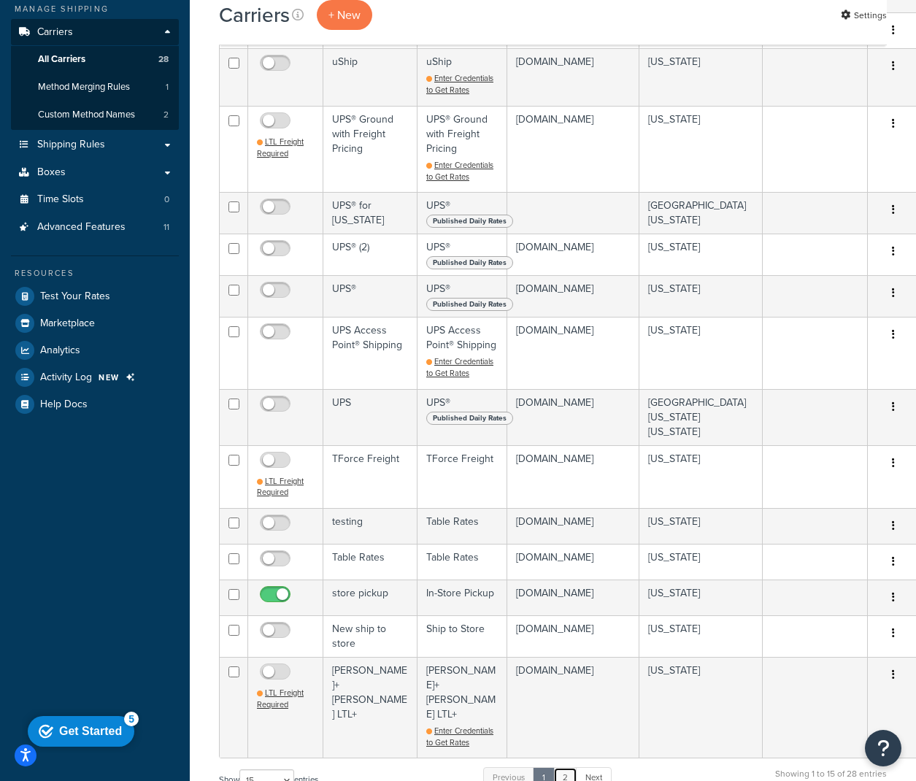
click at [560, 767] on link "2" at bounding box center [565, 778] width 24 height 22
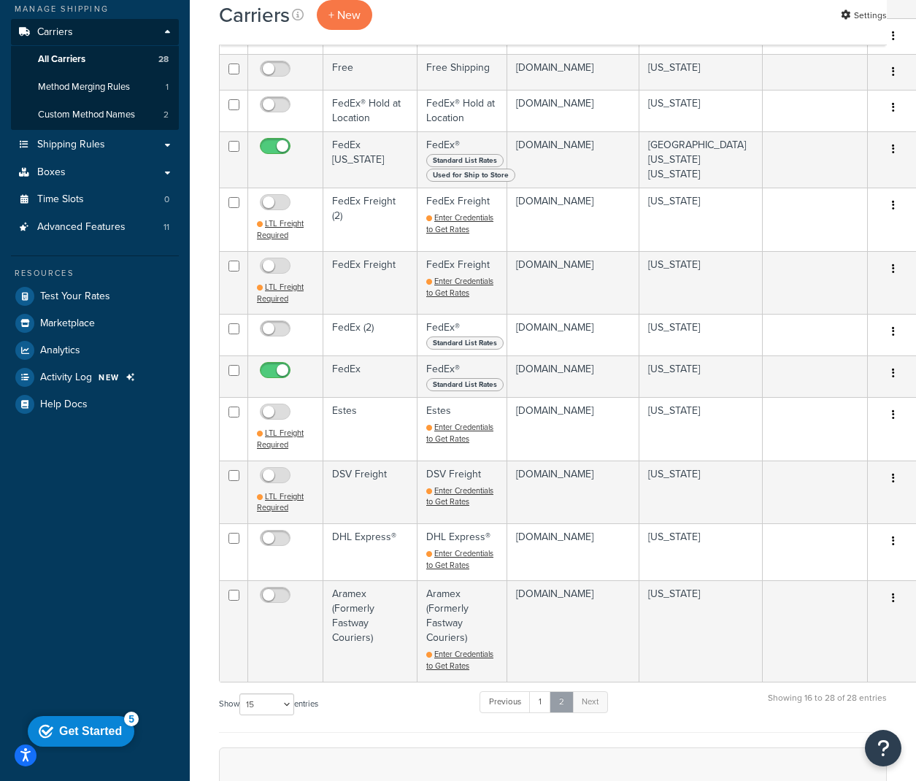
click at [565, 699] on link "2" at bounding box center [562, 702] width 24 height 22
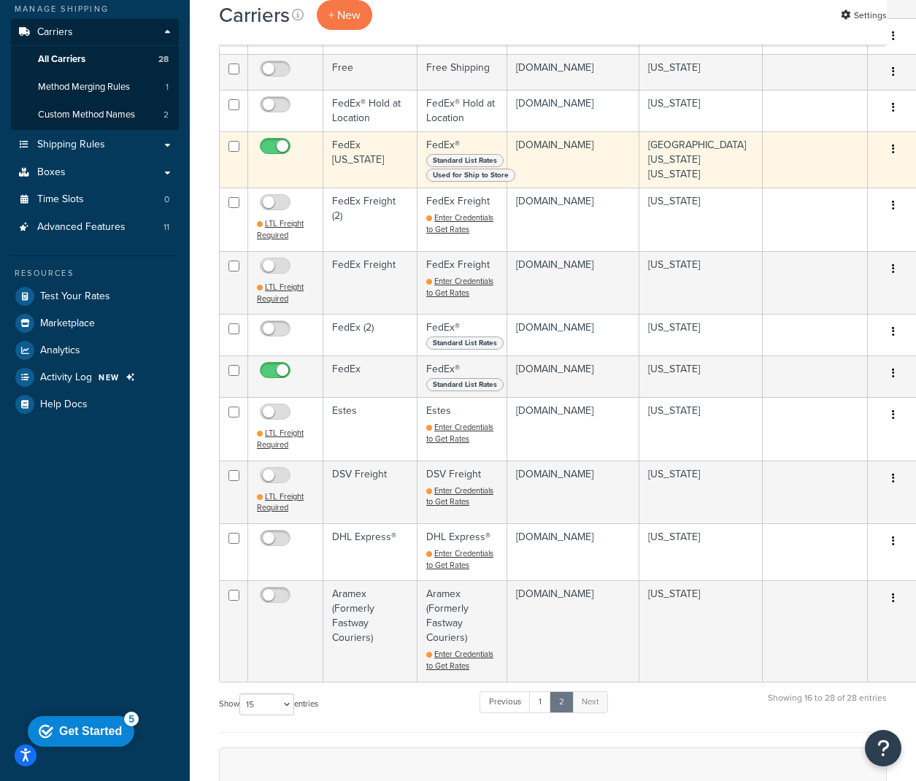
scroll to position [0, 0]
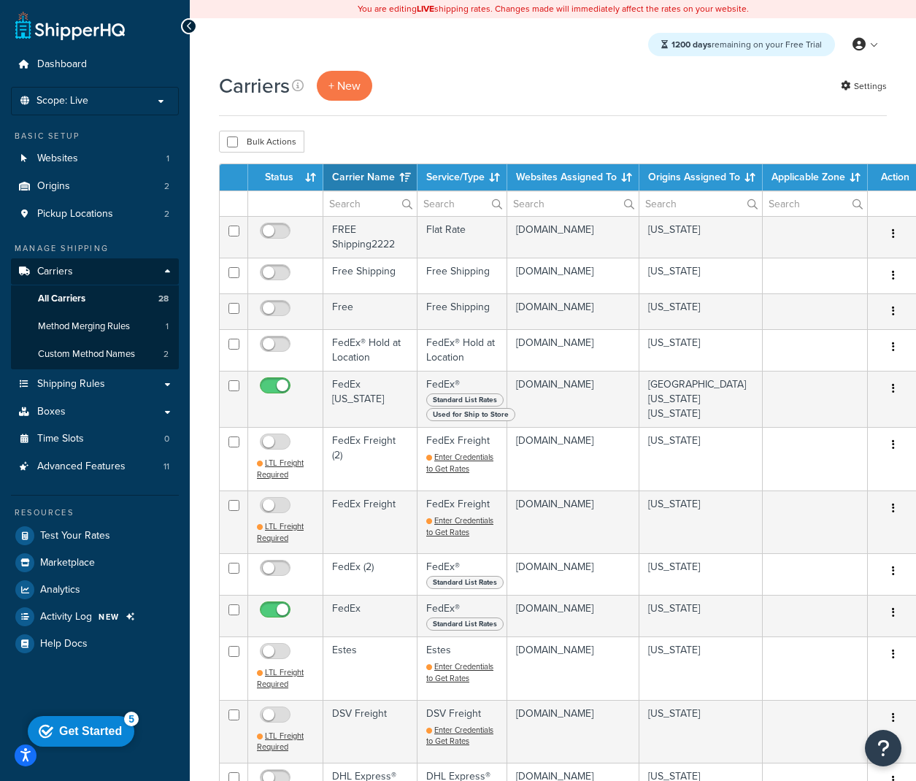
click at [308, 180] on th "Status" at bounding box center [285, 177] width 75 height 26
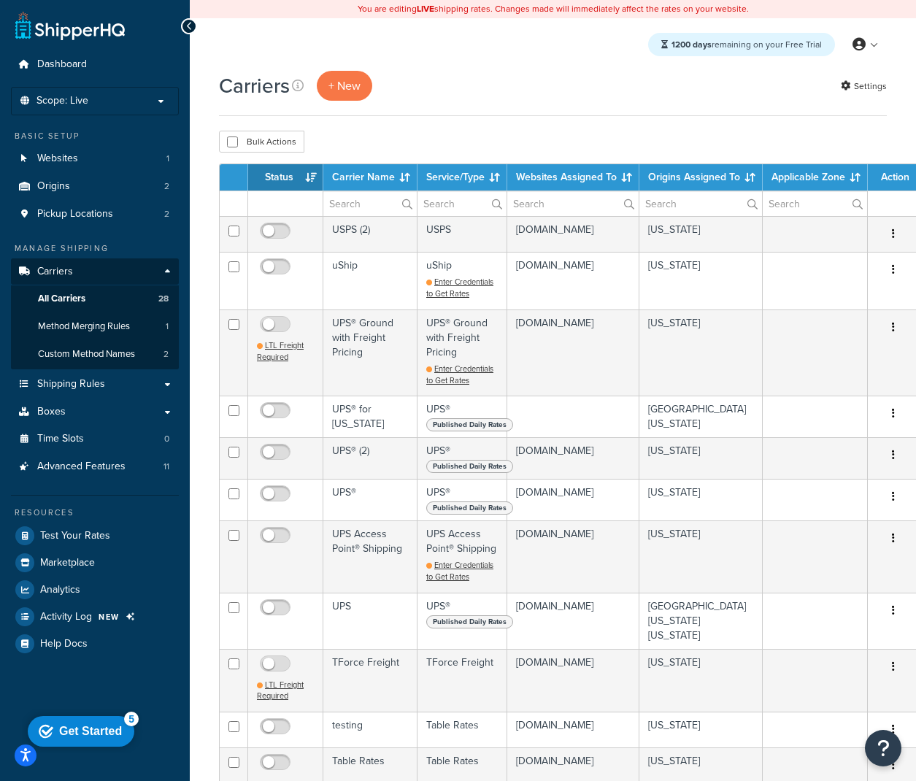
click at [307, 175] on th "Status" at bounding box center [285, 177] width 75 height 26
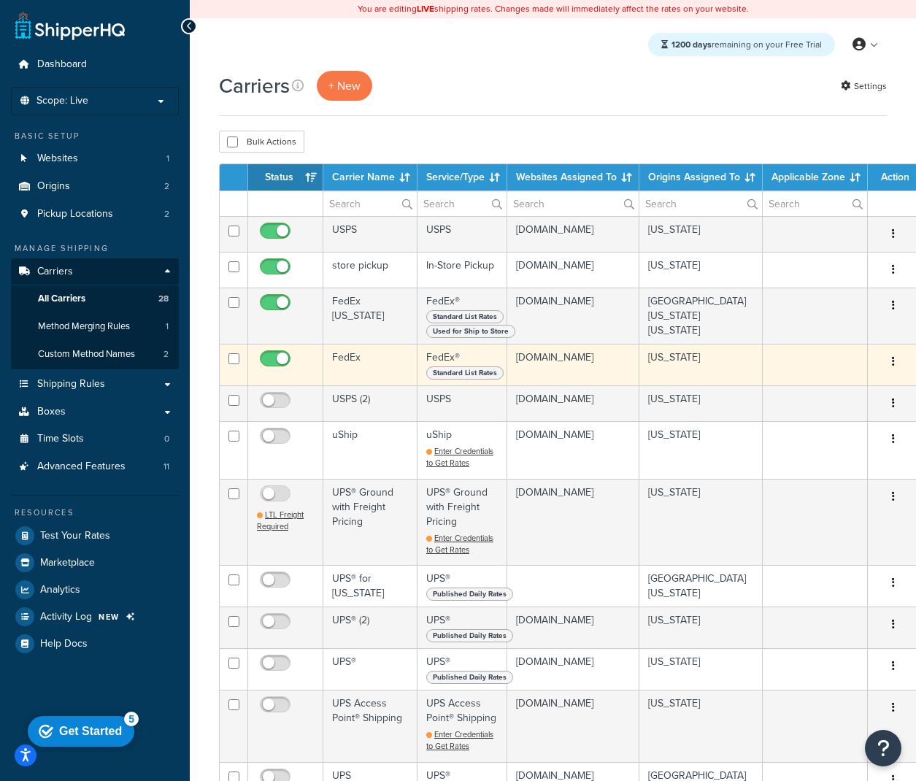
click at [353, 359] on td "FedEx" at bounding box center [370, 365] width 94 height 42
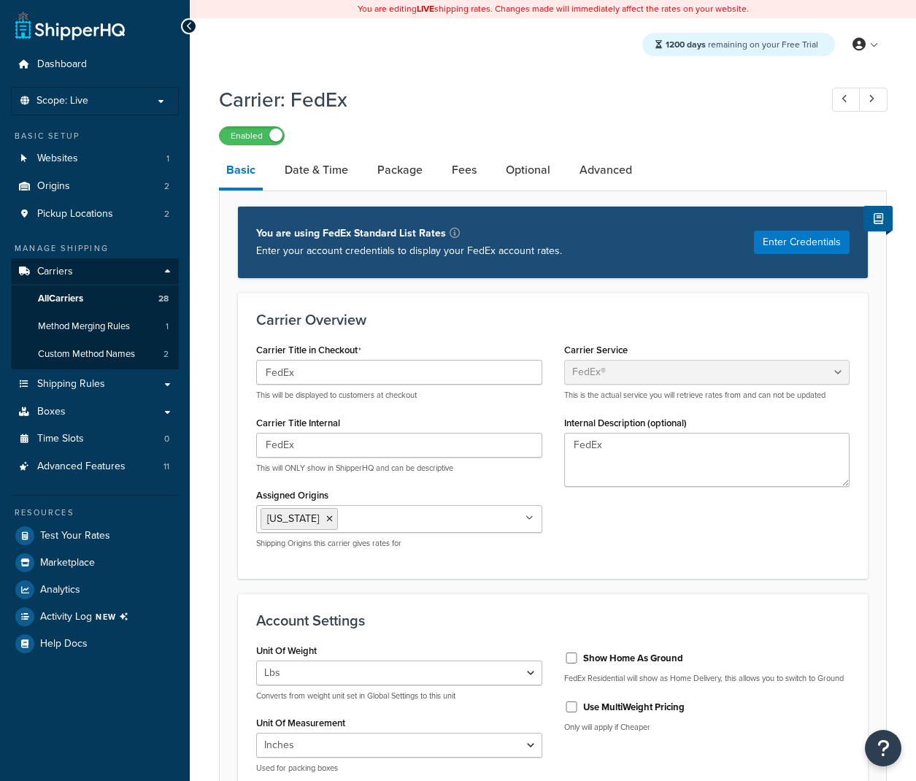
select select "fedEx"
select select "REGULAR_PICKUP"
select select "YOUR_PACKAGING"
click at [337, 177] on link "Date & Time" at bounding box center [316, 170] width 78 height 35
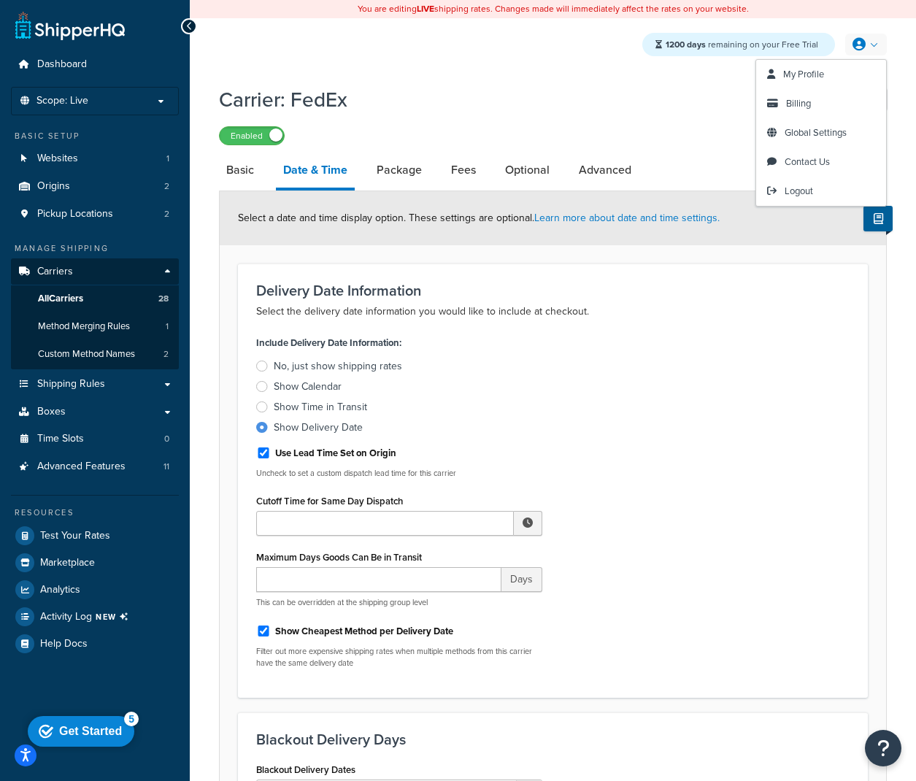
click at [873, 39] on link at bounding box center [867, 45] width 42 height 22
click at [789, 136] on span "Global Settings" at bounding box center [816, 133] width 62 height 14
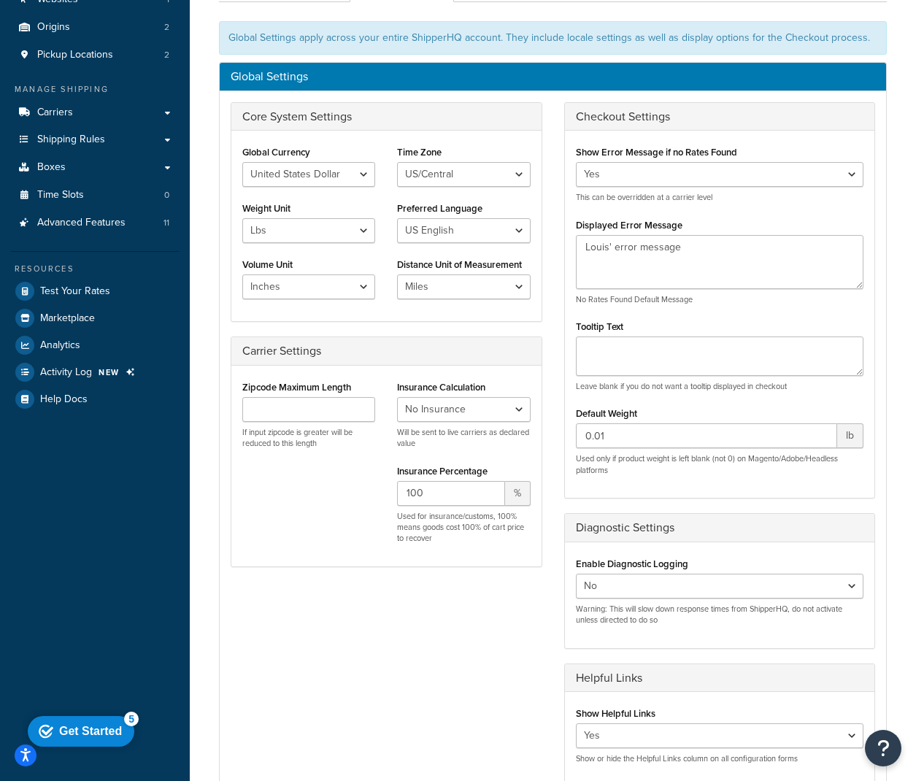
scroll to position [169, 0]
